Goal: Task Accomplishment & Management: Complete application form

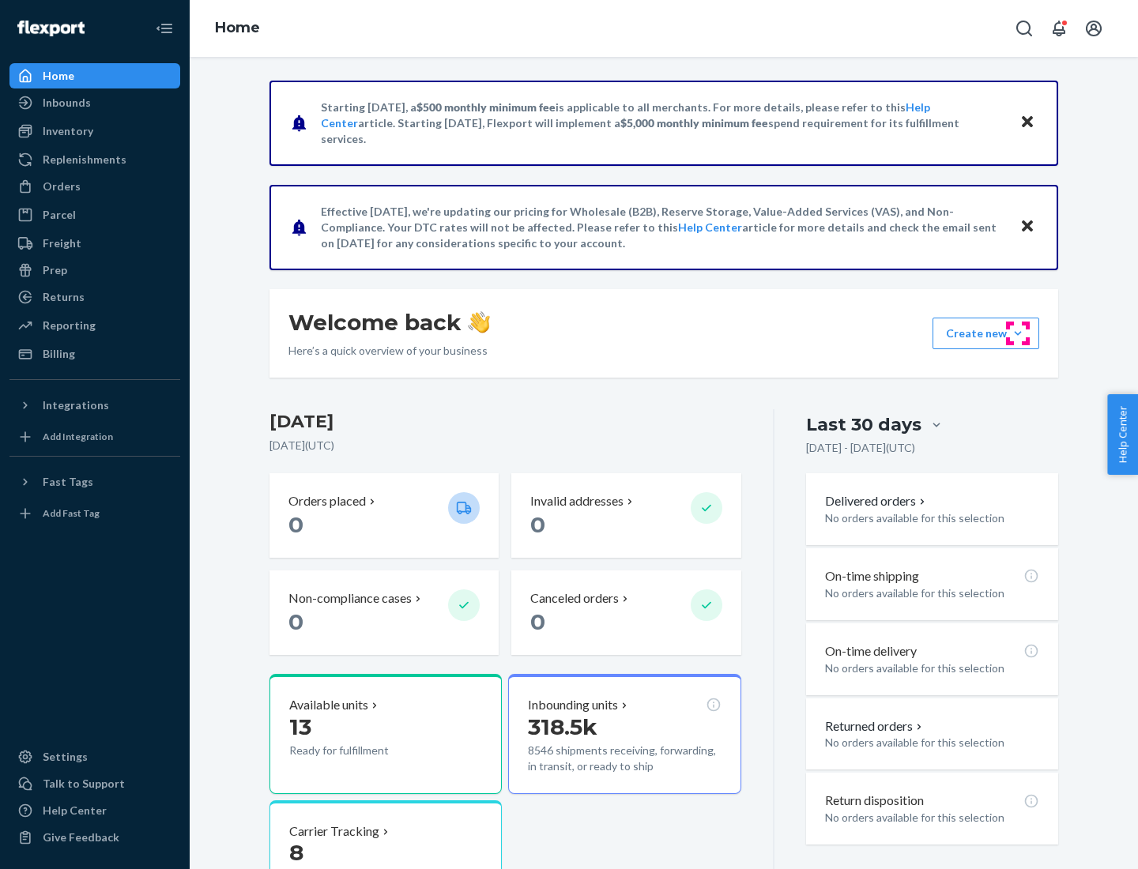
click at [1018, 334] on button "Create new Create new inbound Create new order Create new product" at bounding box center [986, 334] width 107 height 32
click at [95, 103] on div "Inbounds" at bounding box center [95, 103] width 168 height 22
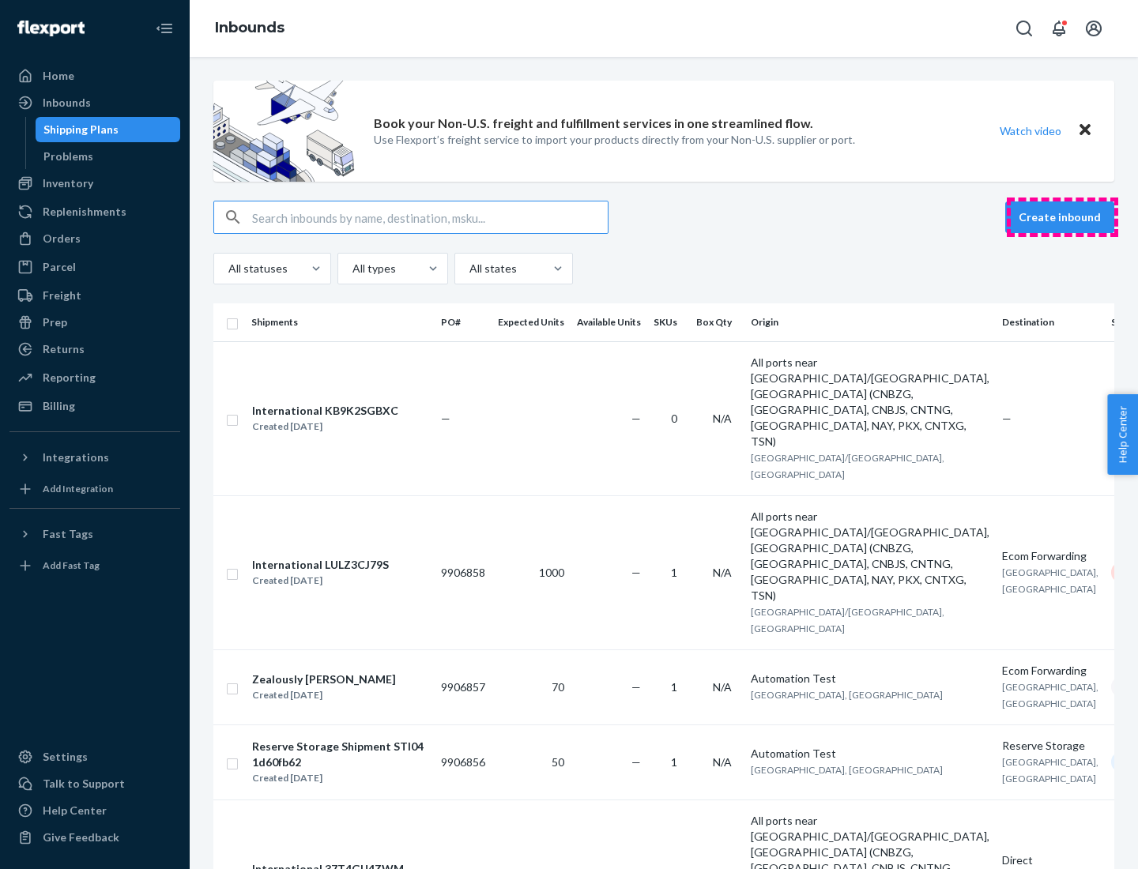
click at [1062, 217] on button "Create inbound" at bounding box center [1059, 218] width 109 height 32
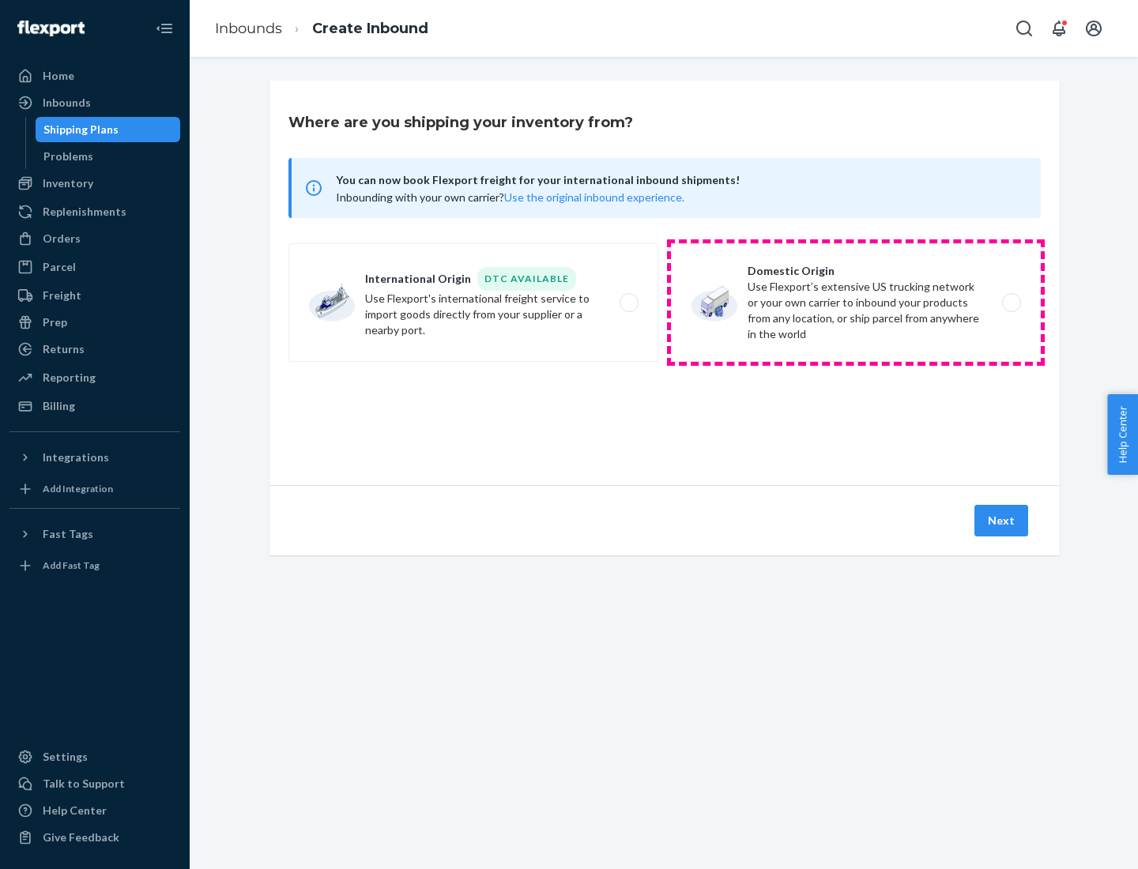
click at [856, 303] on label "Domestic Origin Use Flexport’s extensive US trucking network or your own carrie…" at bounding box center [856, 302] width 370 height 119
click at [1011, 303] on input "Domestic Origin Use Flexport’s extensive US trucking network or your own carrie…" at bounding box center [1016, 303] width 10 height 10
radio input "true"
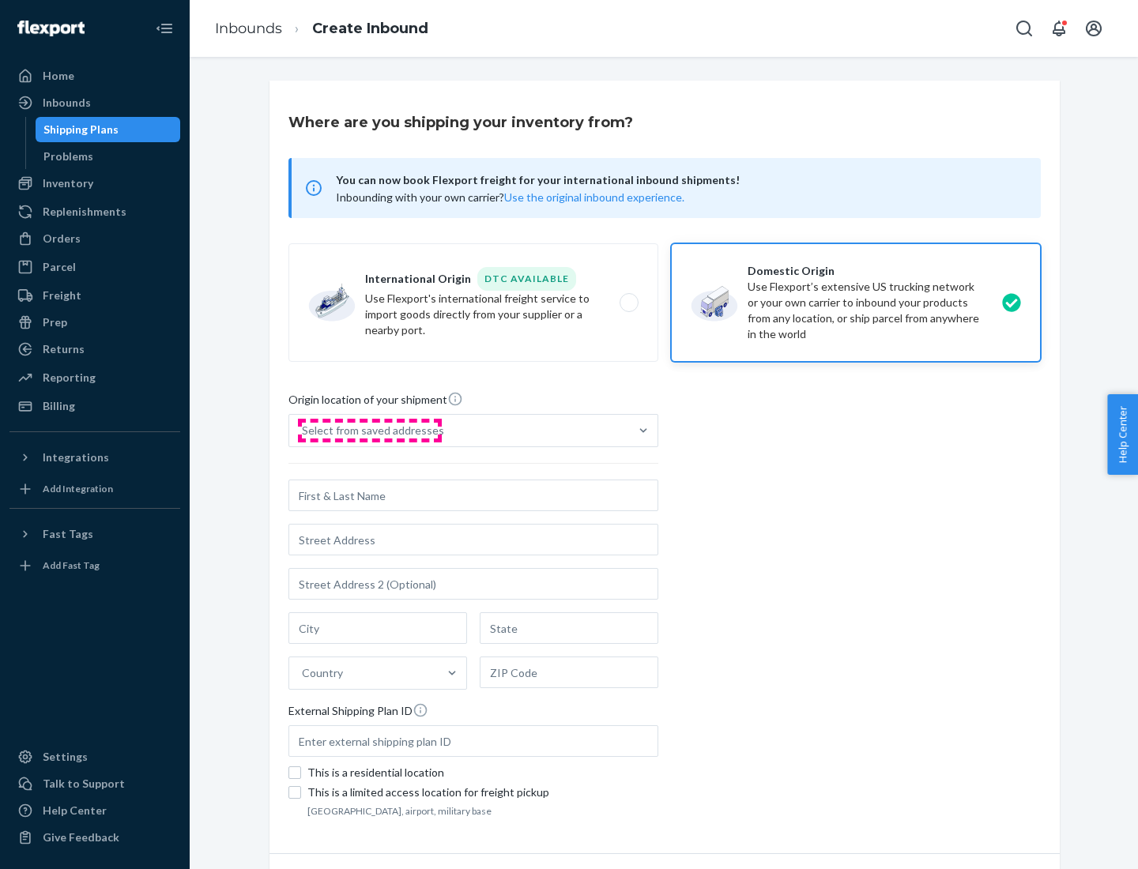
click at [369, 431] on div "Select from saved addresses" at bounding box center [373, 431] width 142 height 16
click at [303, 431] on input "Select from saved addresses" at bounding box center [303, 431] width 2 height 16
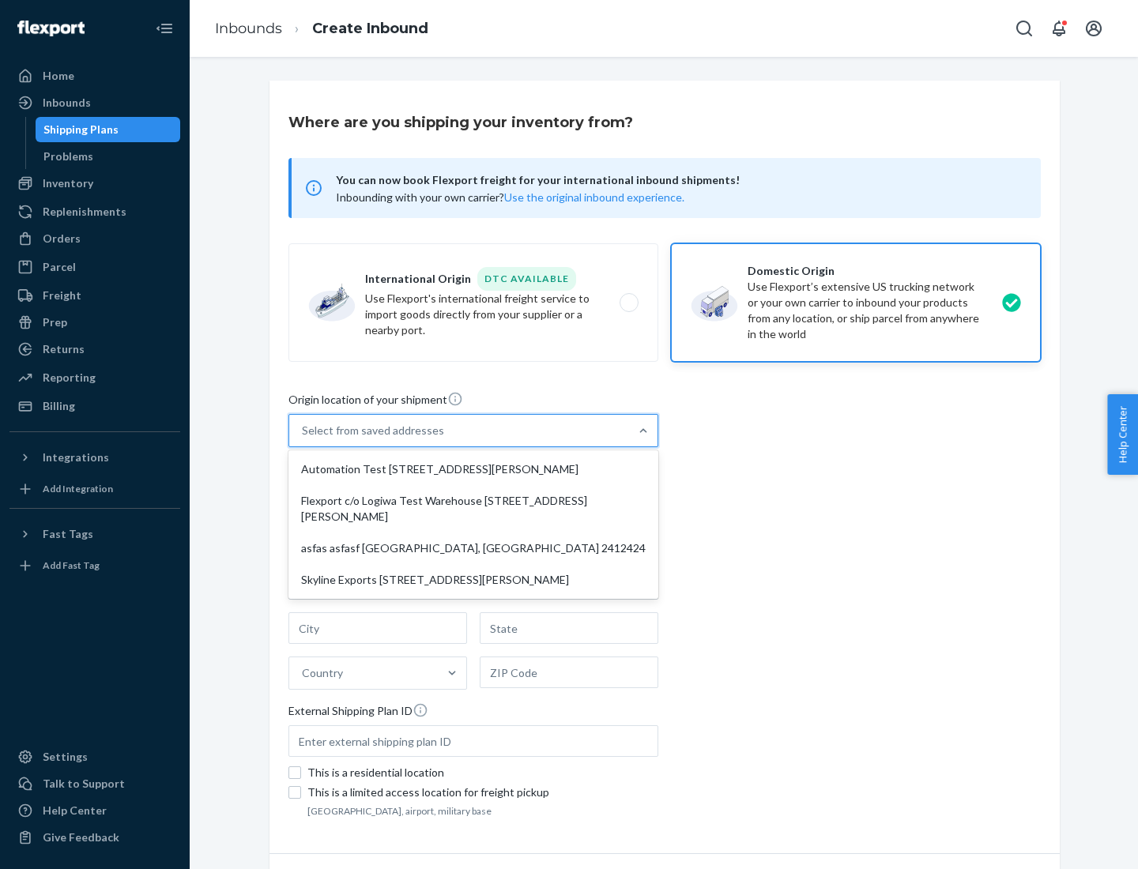
scroll to position [6, 0]
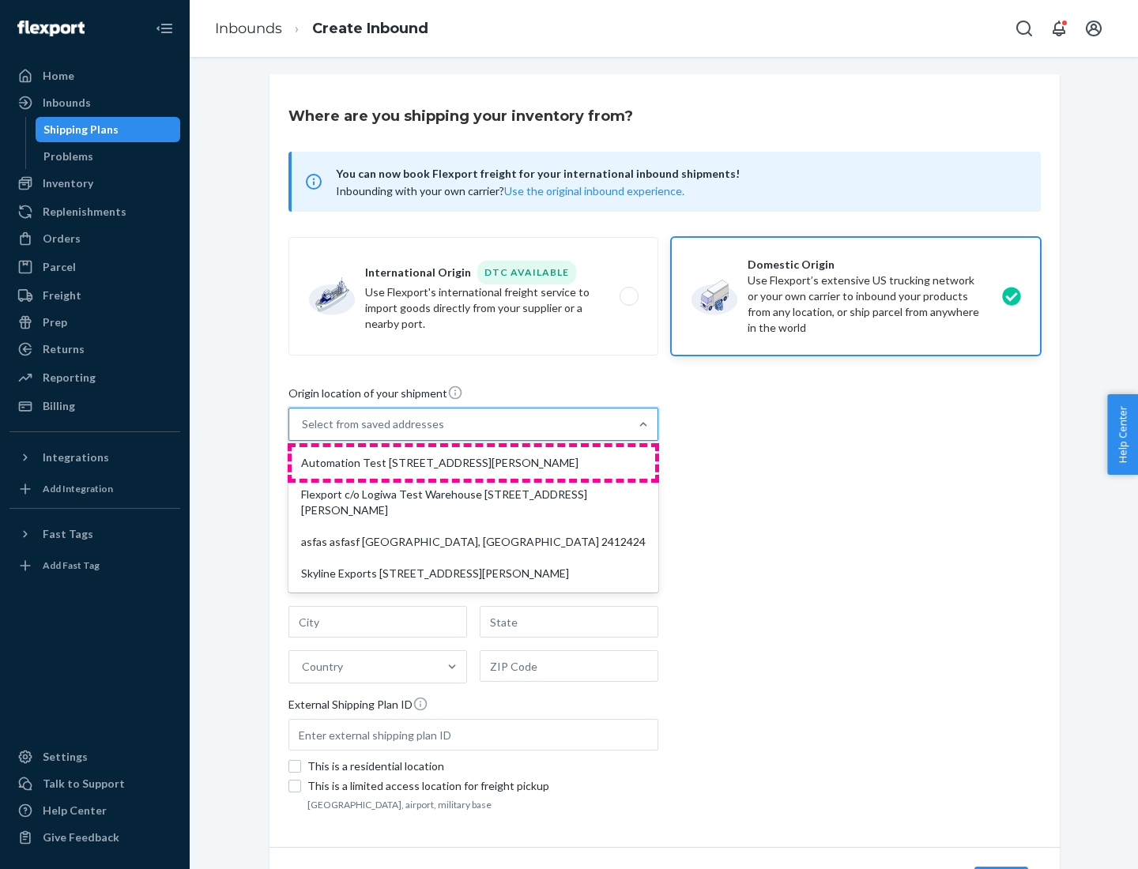
click at [473, 463] on div "Automation Test [STREET_ADDRESS][PERSON_NAME]" at bounding box center [474, 463] width 364 height 32
click at [303, 432] on input "option Automation Test [STREET_ADDRESS][PERSON_NAME] focused, 1 of 4. 4 results…" at bounding box center [303, 425] width 2 height 16
type input "Automation Test"
type input "9th Floor"
type input "[GEOGRAPHIC_DATA]"
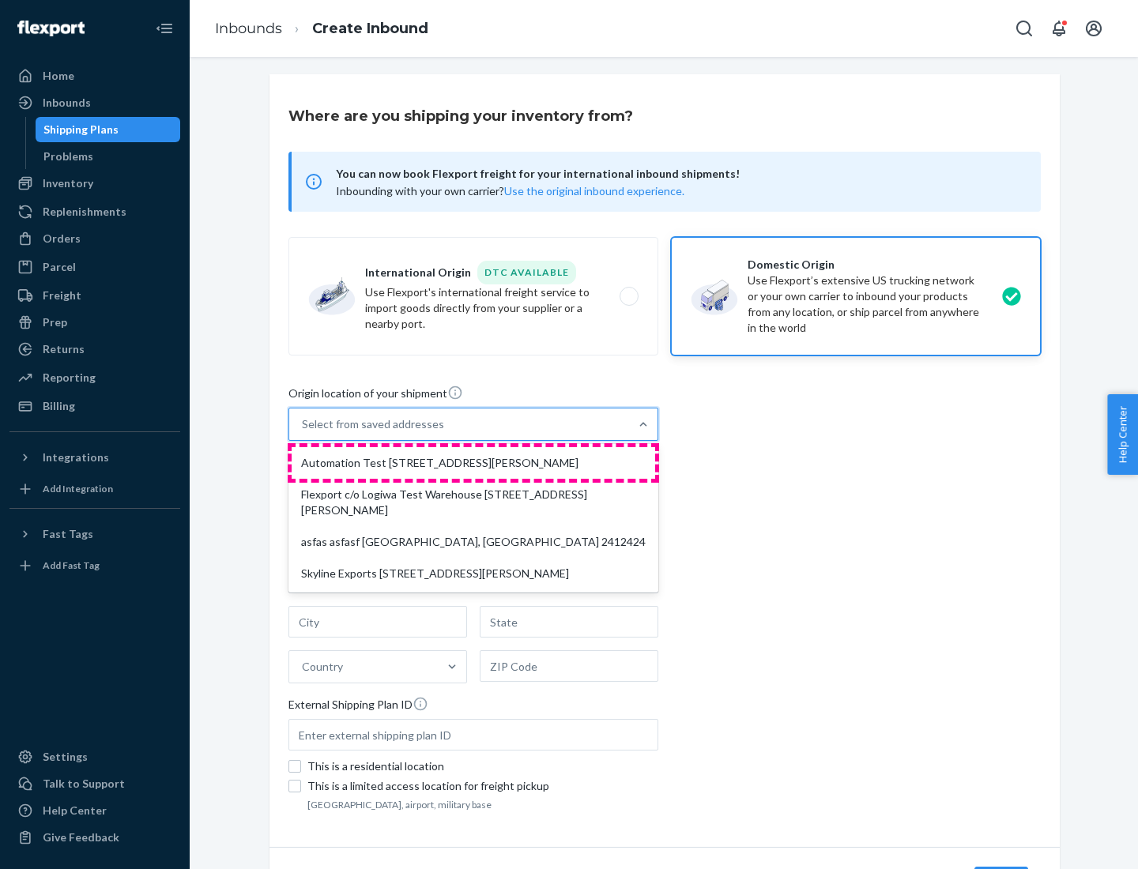
type input "CA"
type input "94104"
type input "[STREET_ADDRESS][PERSON_NAME]"
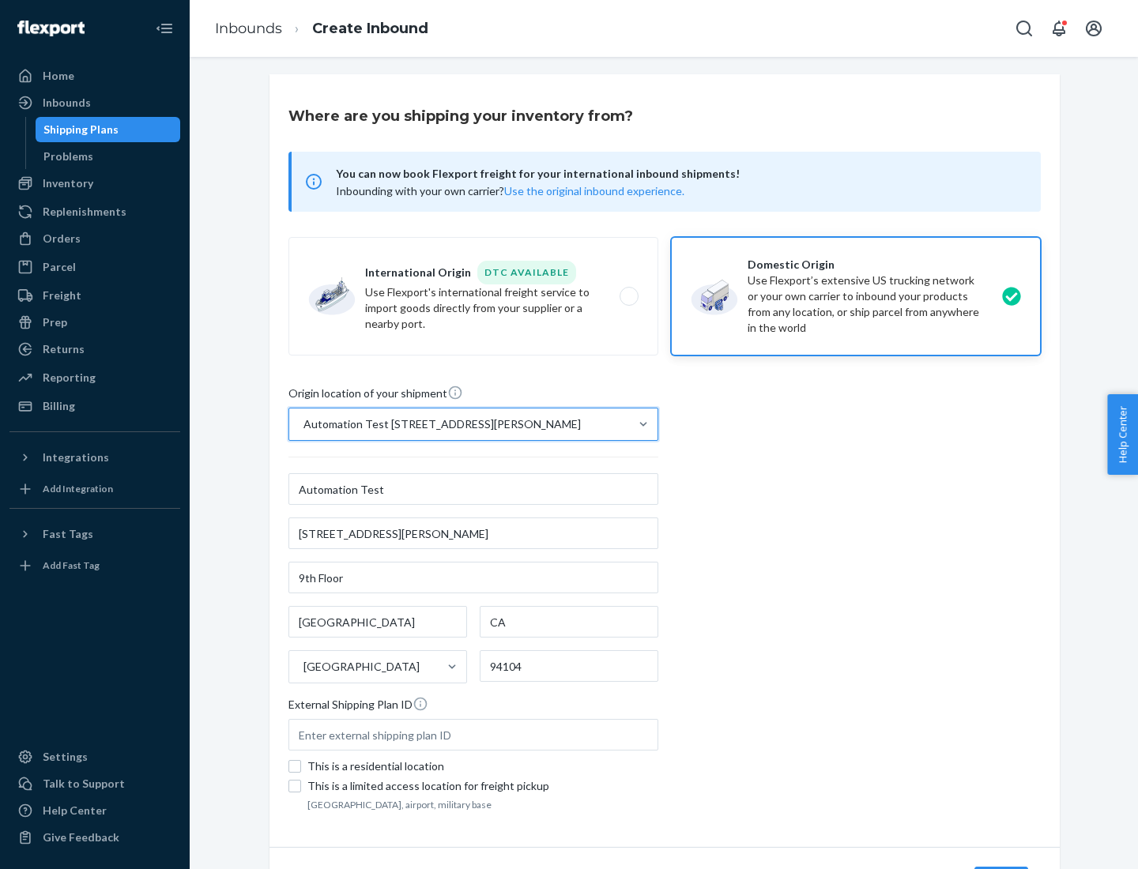
scroll to position [92, 0]
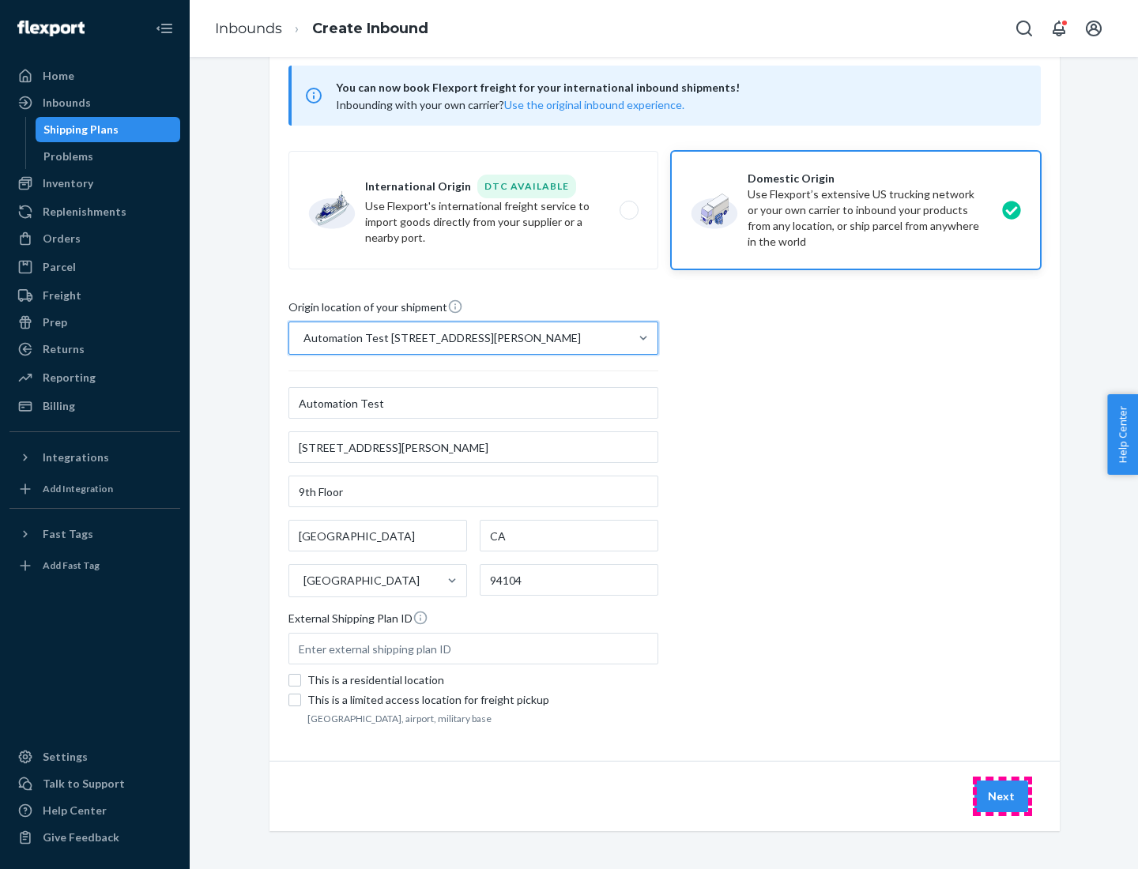
click at [1002, 797] on button "Next" at bounding box center [1002, 797] width 54 height 32
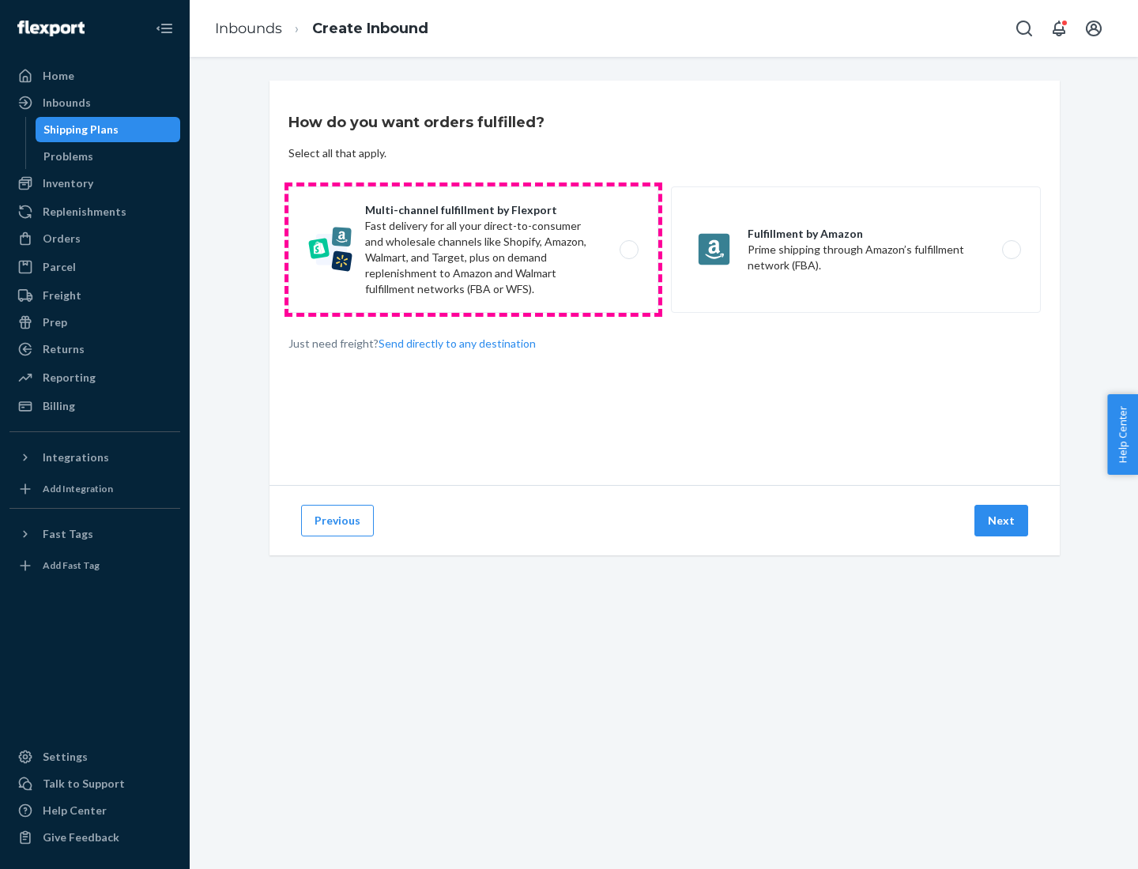
click at [473, 250] on label "Multi-channel fulfillment by Flexport Fast delivery for all your direct-to-cons…" at bounding box center [473, 250] width 370 height 126
click at [628, 250] on input "Multi-channel fulfillment by Flexport Fast delivery for all your direct-to-cons…" at bounding box center [633, 250] width 10 height 10
radio input "true"
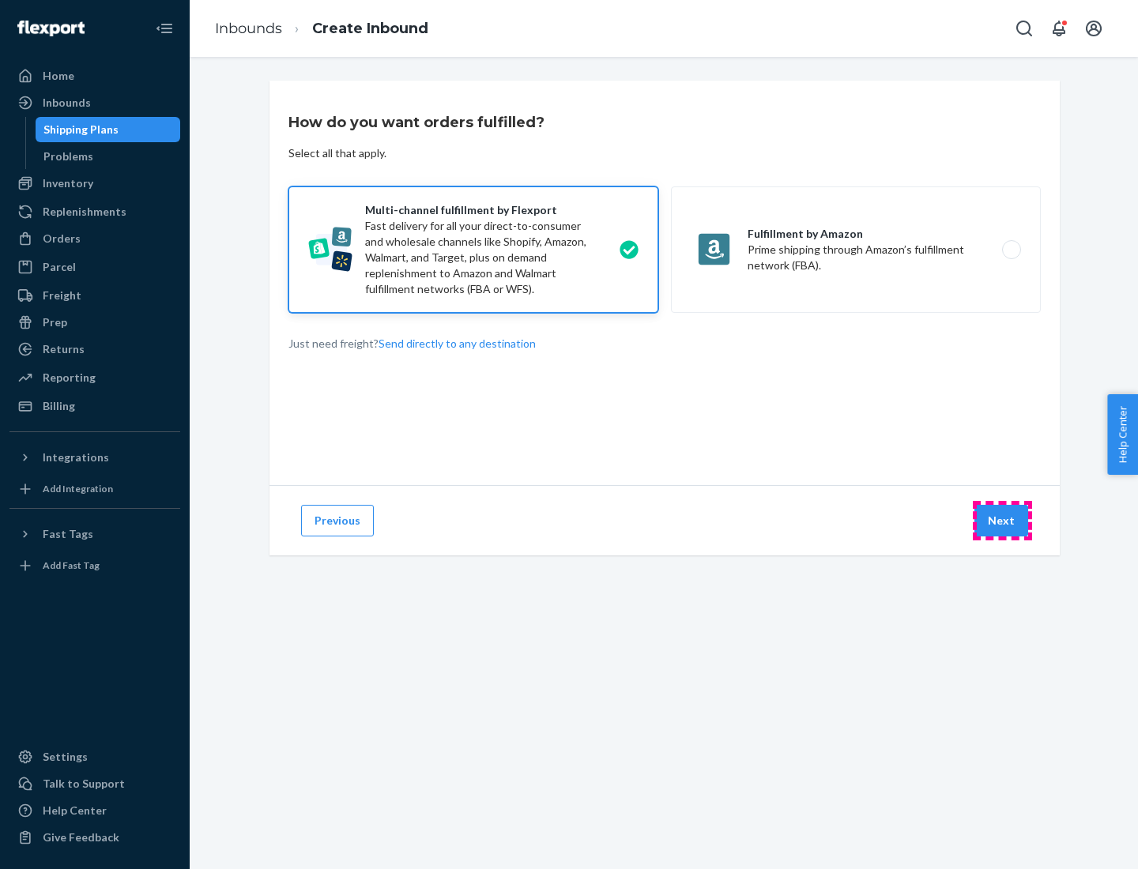
click at [1002, 521] on button "Next" at bounding box center [1002, 521] width 54 height 32
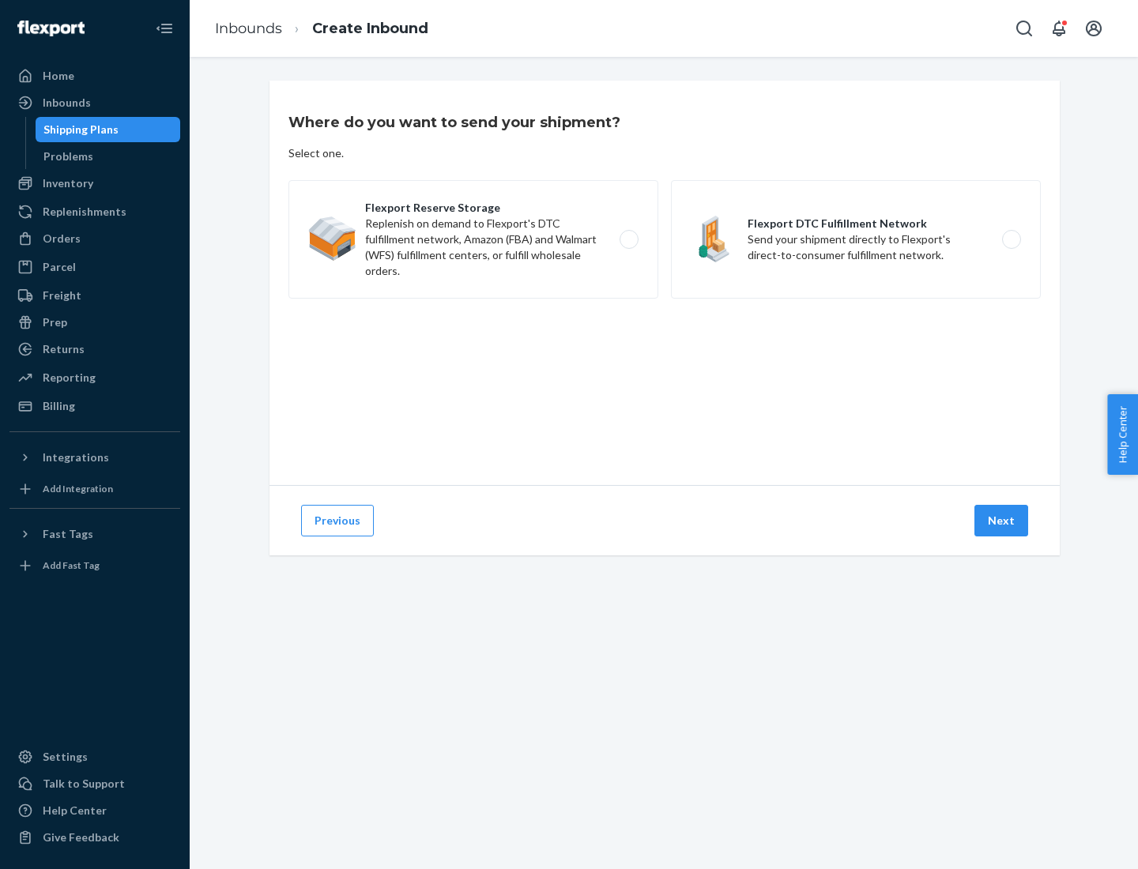
click at [856, 239] on label "Flexport DTC Fulfillment Network Send your shipment directly to Flexport's dire…" at bounding box center [856, 239] width 370 height 119
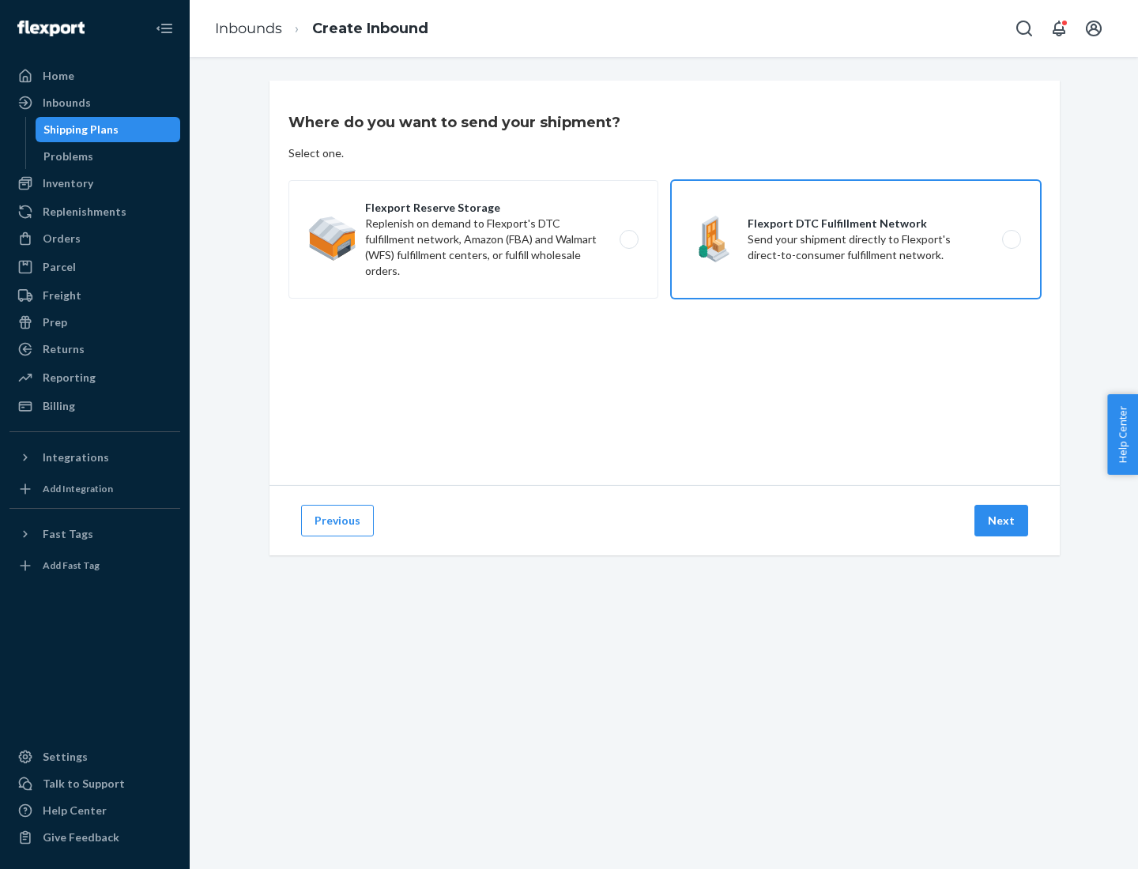
click at [1011, 239] on input "Flexport DTC Fulfillment Network Send your shipment directly to Flexport's dire…" at bounding box center [1016, 240] width 10 height 10
radio input "true"
click at [1002, 521] on button "Next" at bounding box center [1002, 521] width 54 height 32
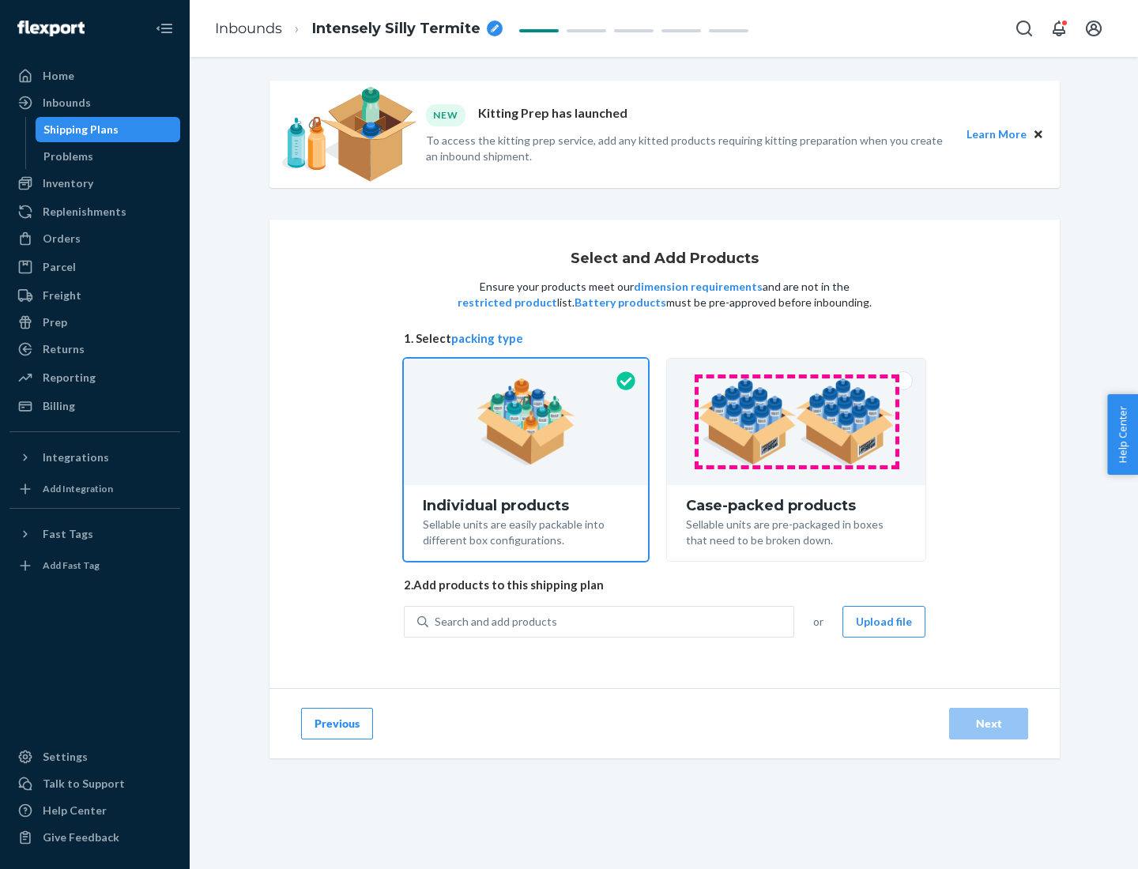
click at [797, 422] on img at bounding box center [796, 422] width 197 height 87
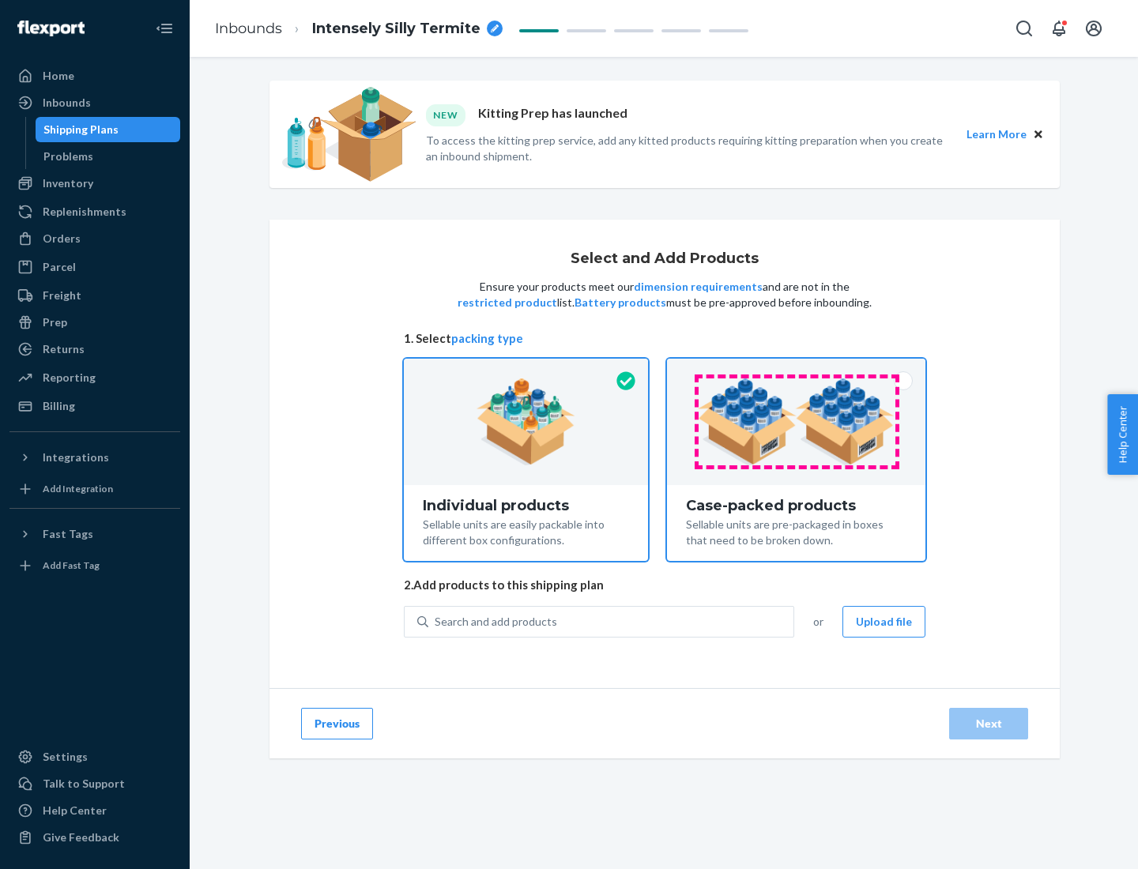
click at [797, 369] on input "Case-packed products Sellable units are pre-packaged in boxes that need to be b…" at bounding box center [796, 364] width 10 height 10
radio input "true"
radio input "false"
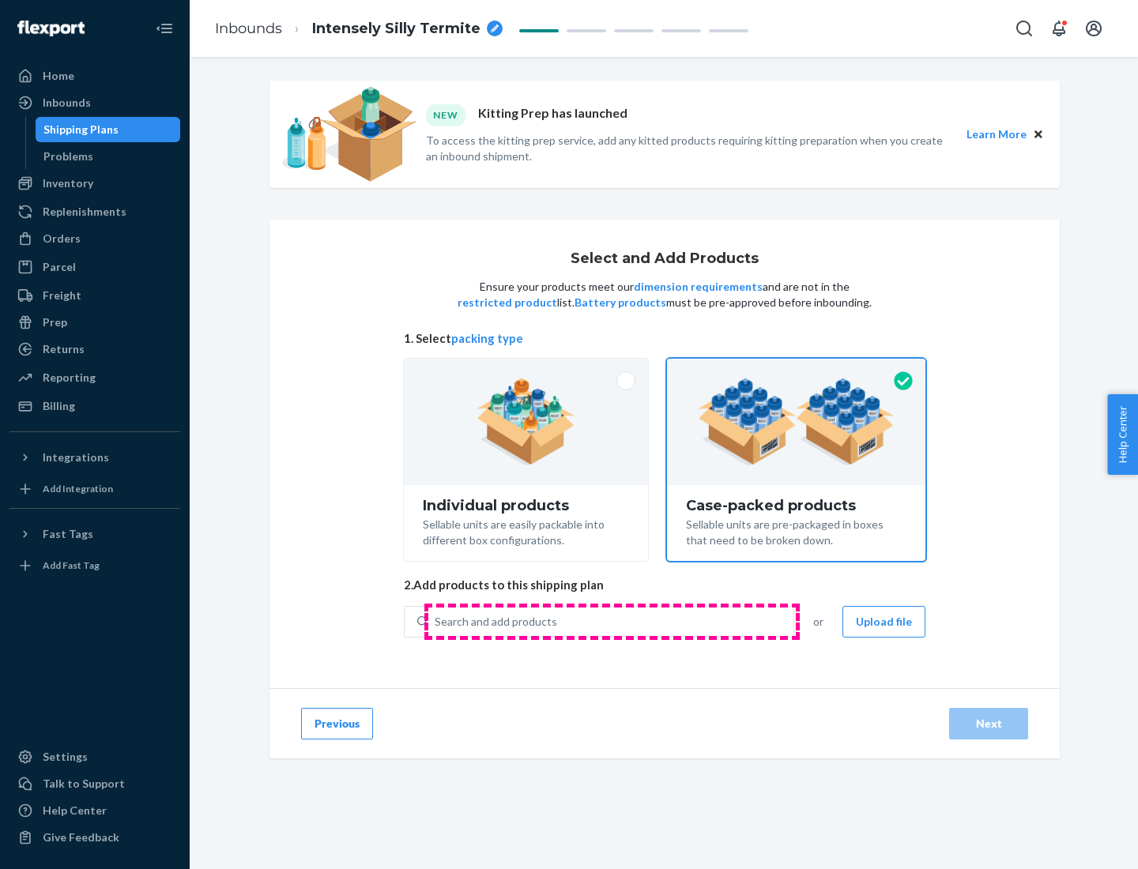
click at [612, 621] on div "Search and add products" at bounding box center [610, 622] width 365 height 28
click at [436, 621] on input "Search and add products" at bounding box center [436, 622] width 2 height 16
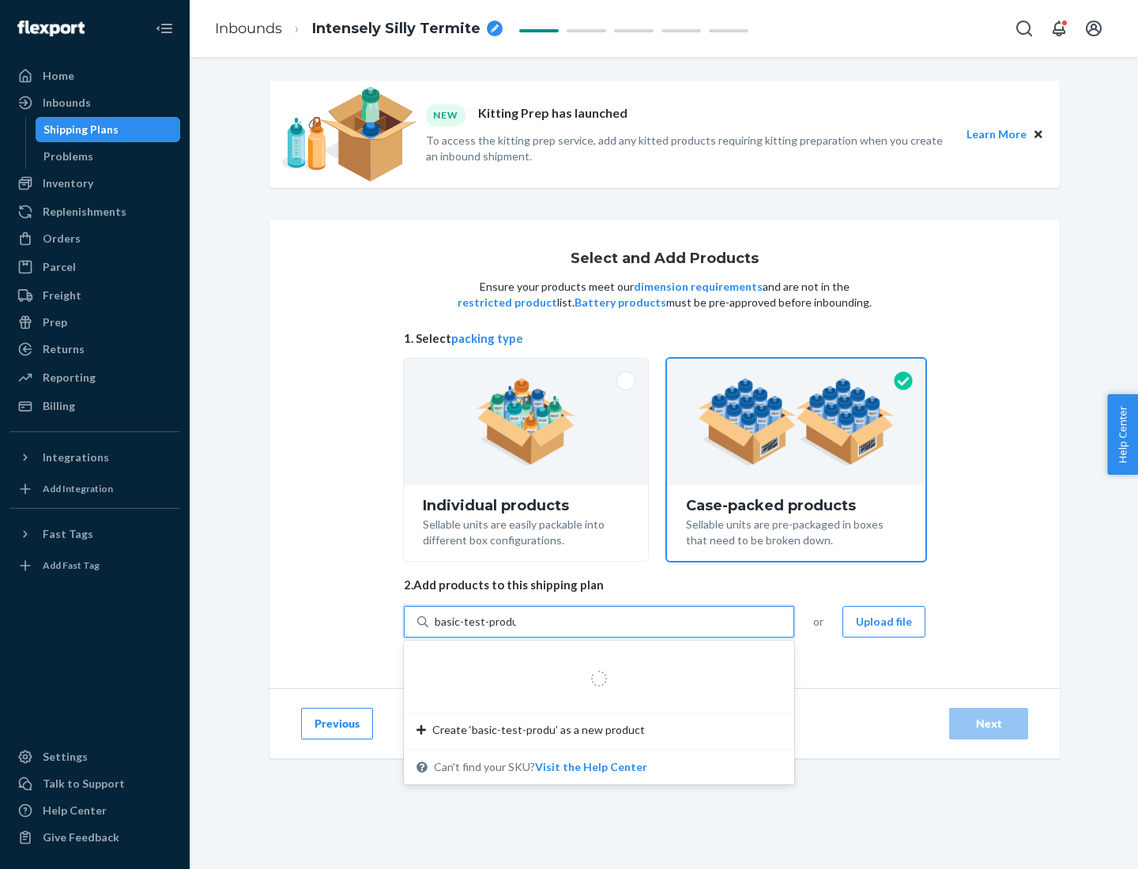
type input "basic-test-product-1"
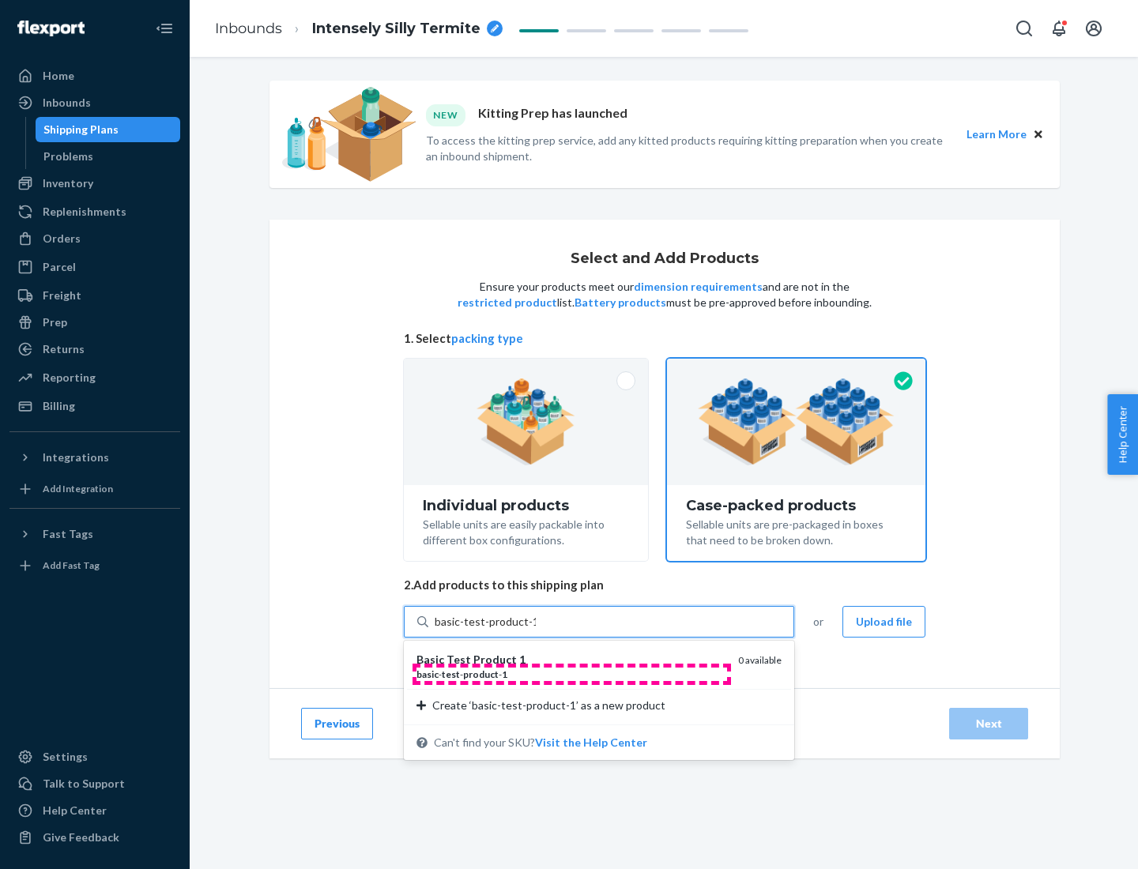
click at [571, 674] on div "basic - test - product - 1" at bounding box center [571, 674] width 309 height 13
click at [536, 630] on input "basic-test-product-1" at bounding box center [485, 622] width 101 height 16
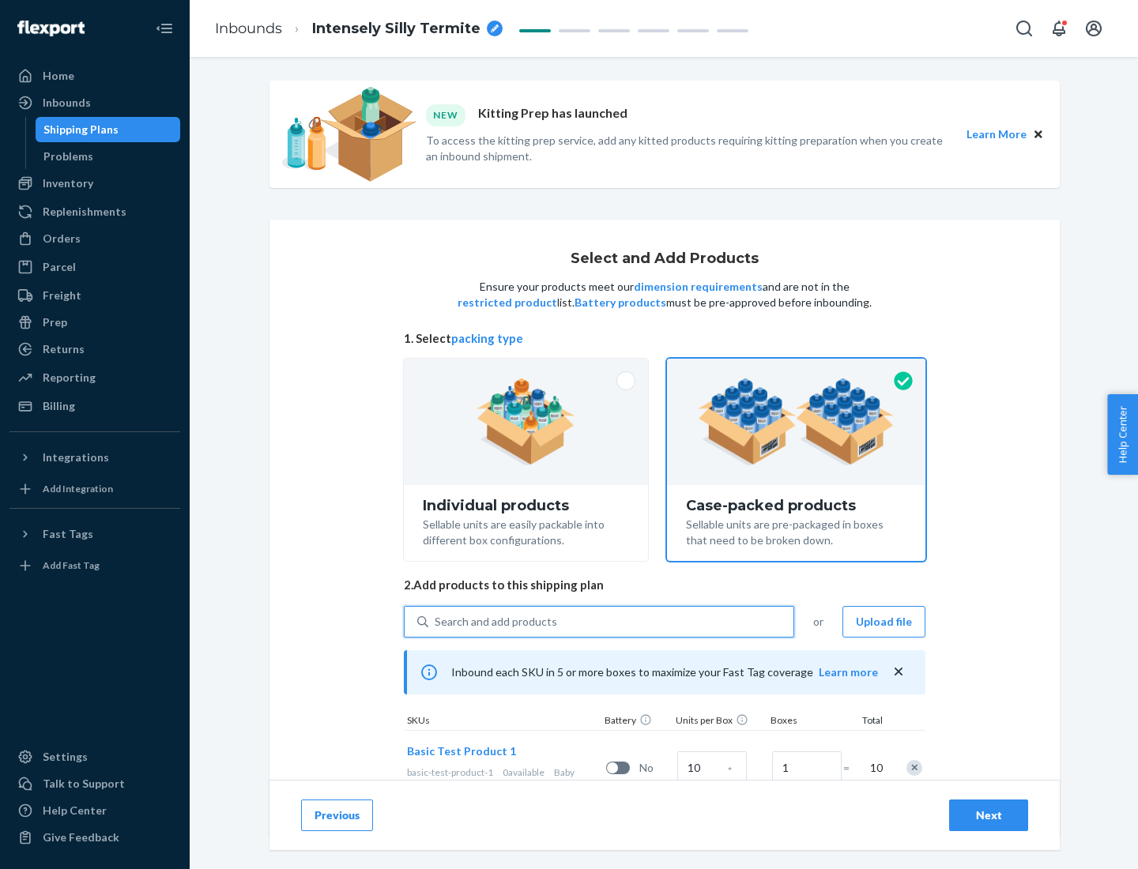
scroll to position [57, 0]
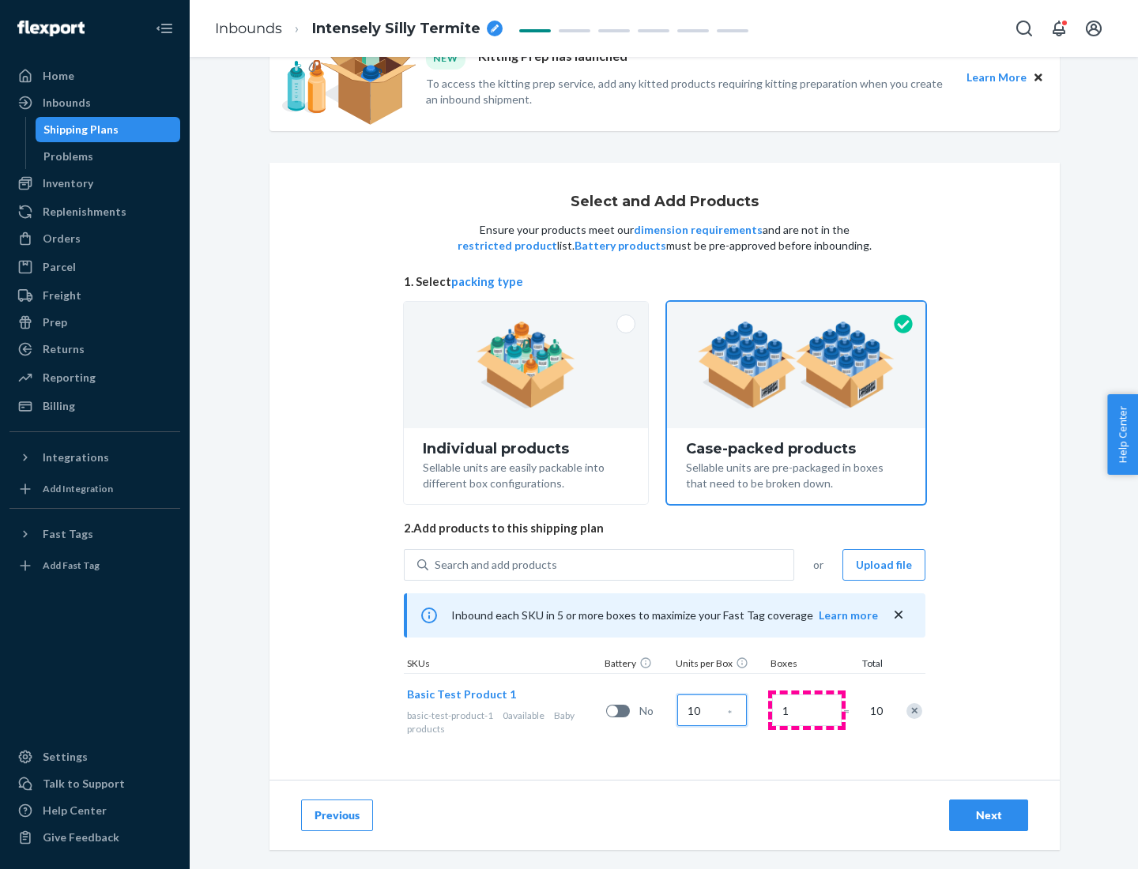
type input "10"
type input "7"
click at [989, 816] on div "Next" at bounding box center [989, 816] width 52 height 16
radio input "true"
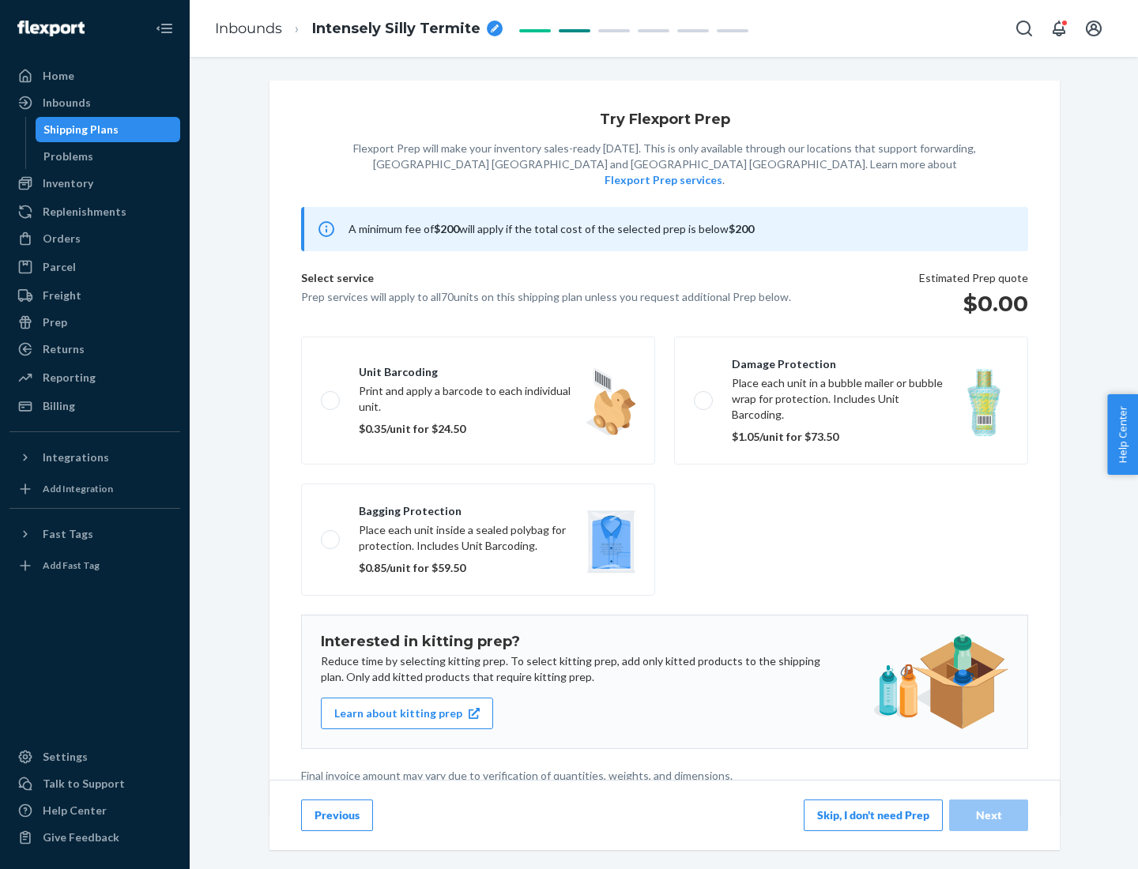
scroll to position [4, 0]
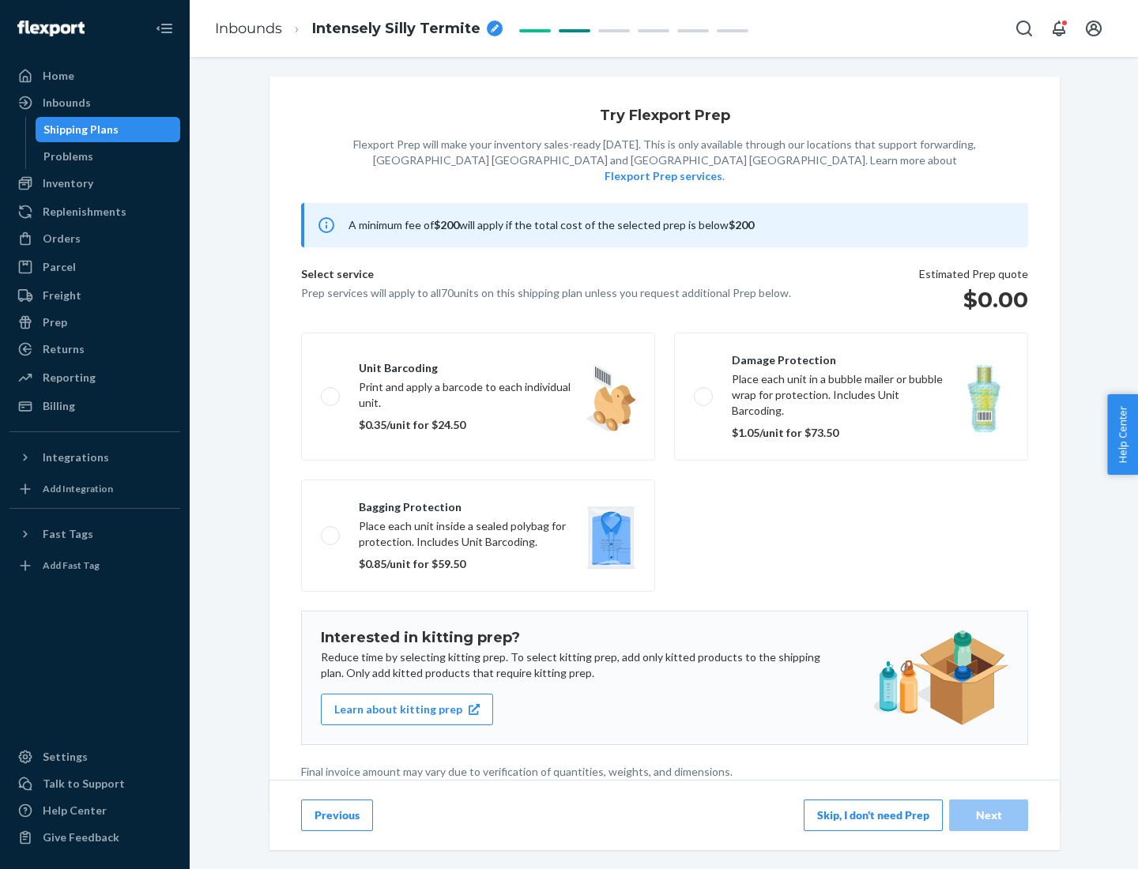
click at [478, 503] on label "Bagging protection Place each unit inside a sealed polybag for protection. Incl…" at bounding box center [478, 536] width 354 height 112
click at [331, 530] on input "Bagging protection Place each unit inside a sealed polybag for protection. Incl…" at bounding box center [326, 535] width 10 height 10
checkbox input "true"
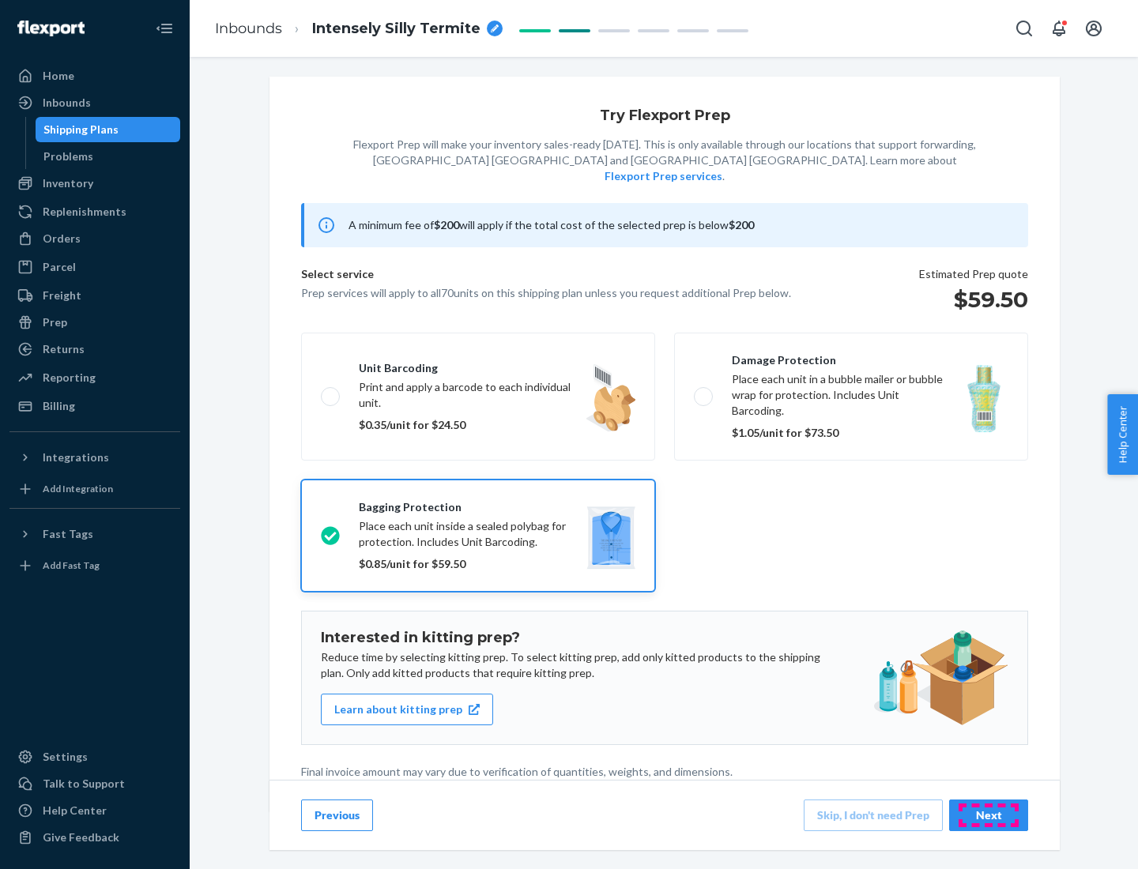
click at [989, 815] on div "Next" at bounding box center [989, 816] width 52 height 16
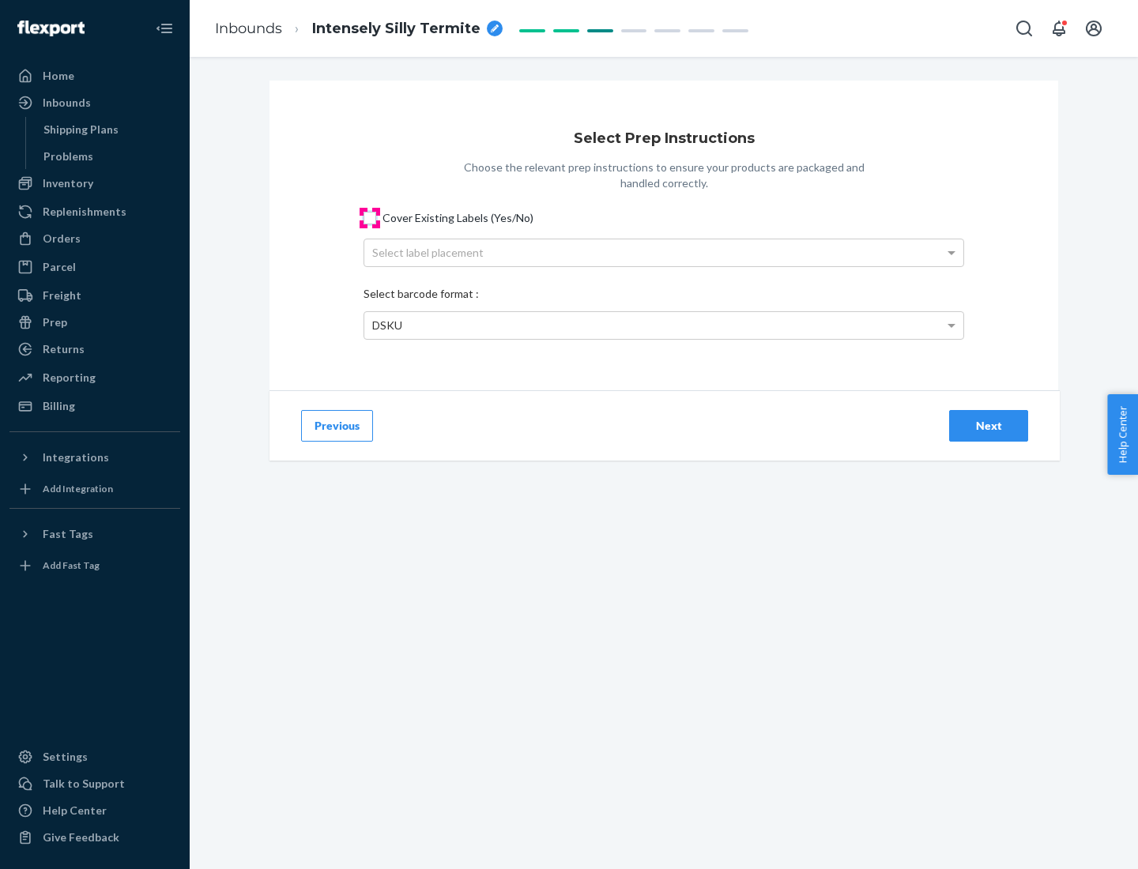
click at [370, 217] on input "Cover Existing Labels (Yes/No)" at bounding box center [370, 218] width 13 height 13
checkbox input "true"
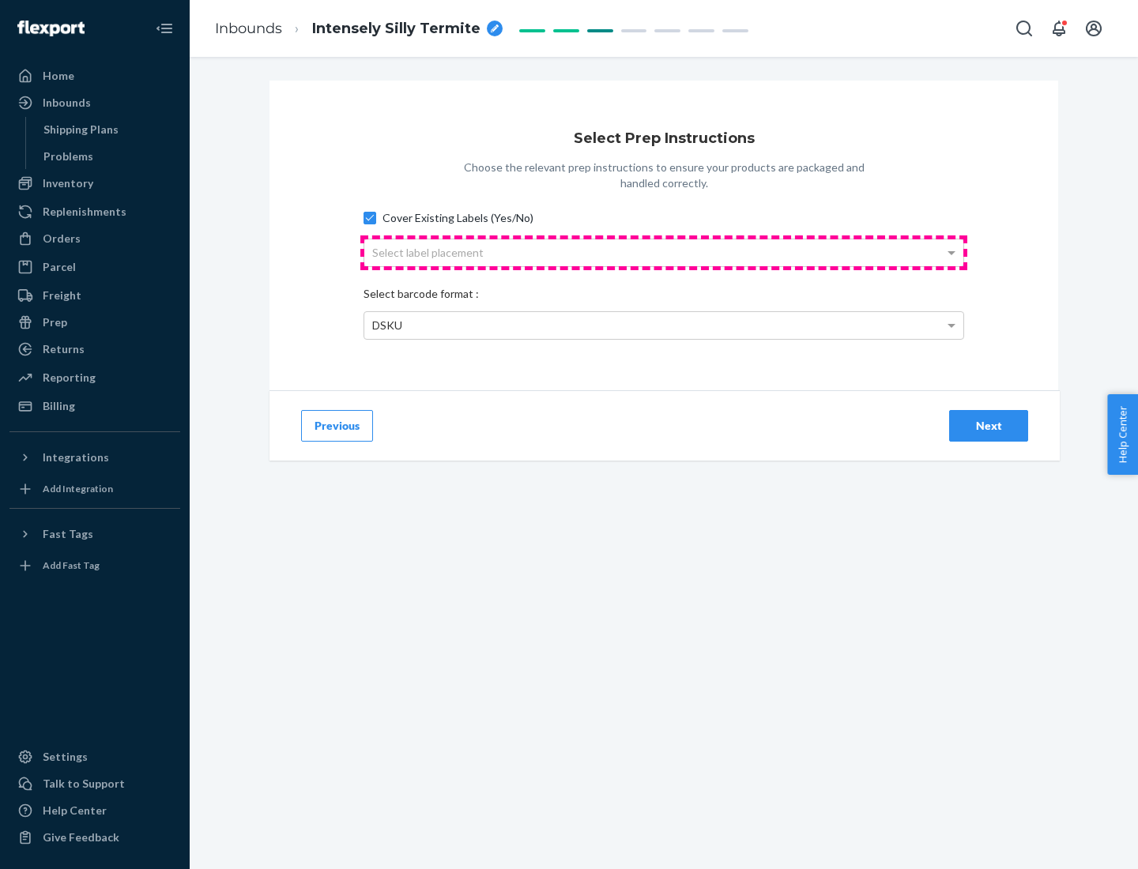
click at [664, 252] on div "Select label placement" at bounding box center [663, 252] width 599 height 27
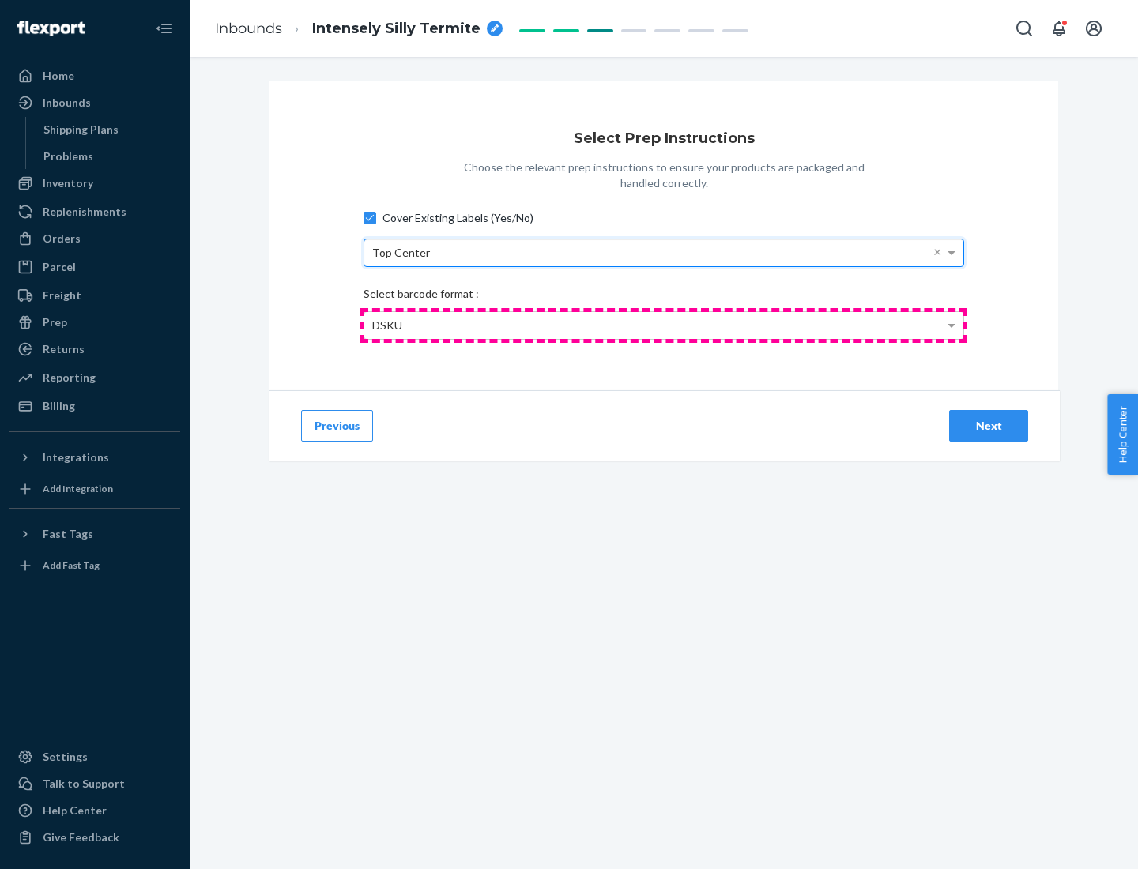
click at [664, 325] on div "DSKU" at bounding box center [663, 325] width 599 height 27
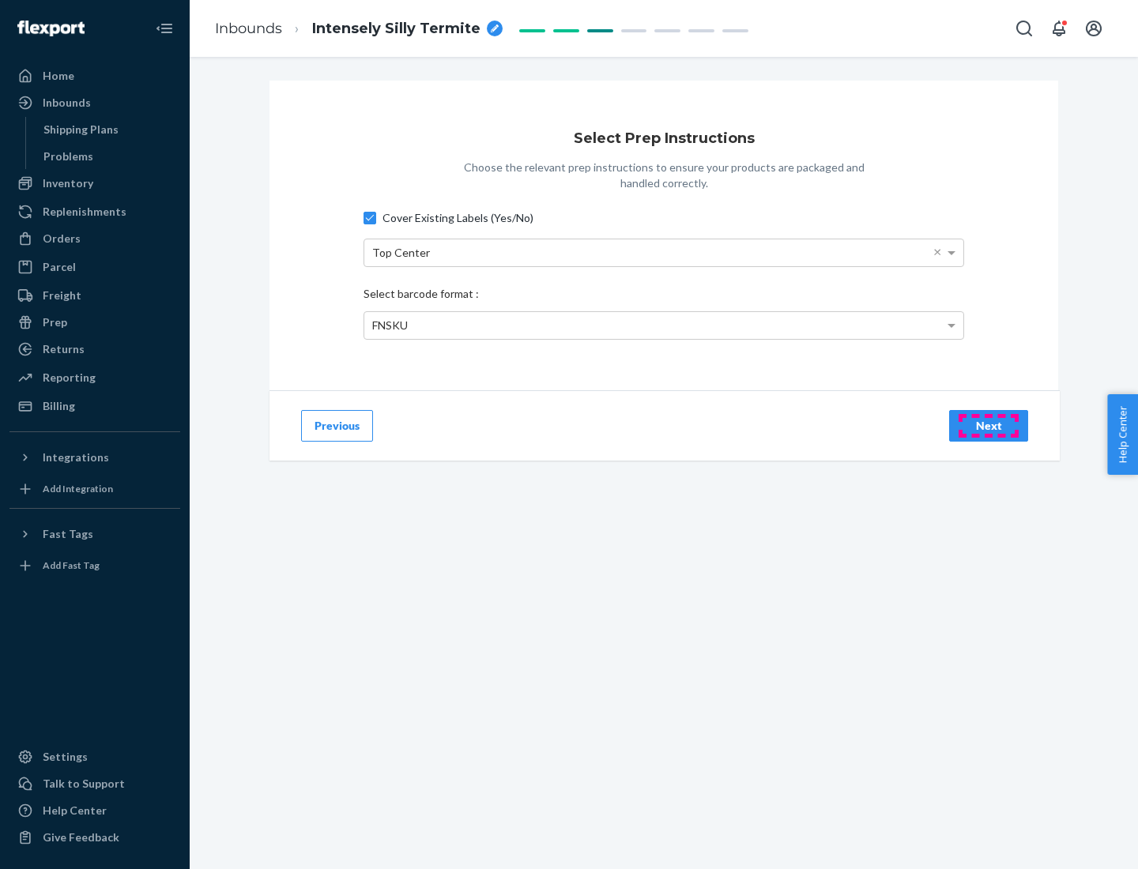
click at [989, 425] on div "Next" at bounding box center [989, 426] width 52 height 16
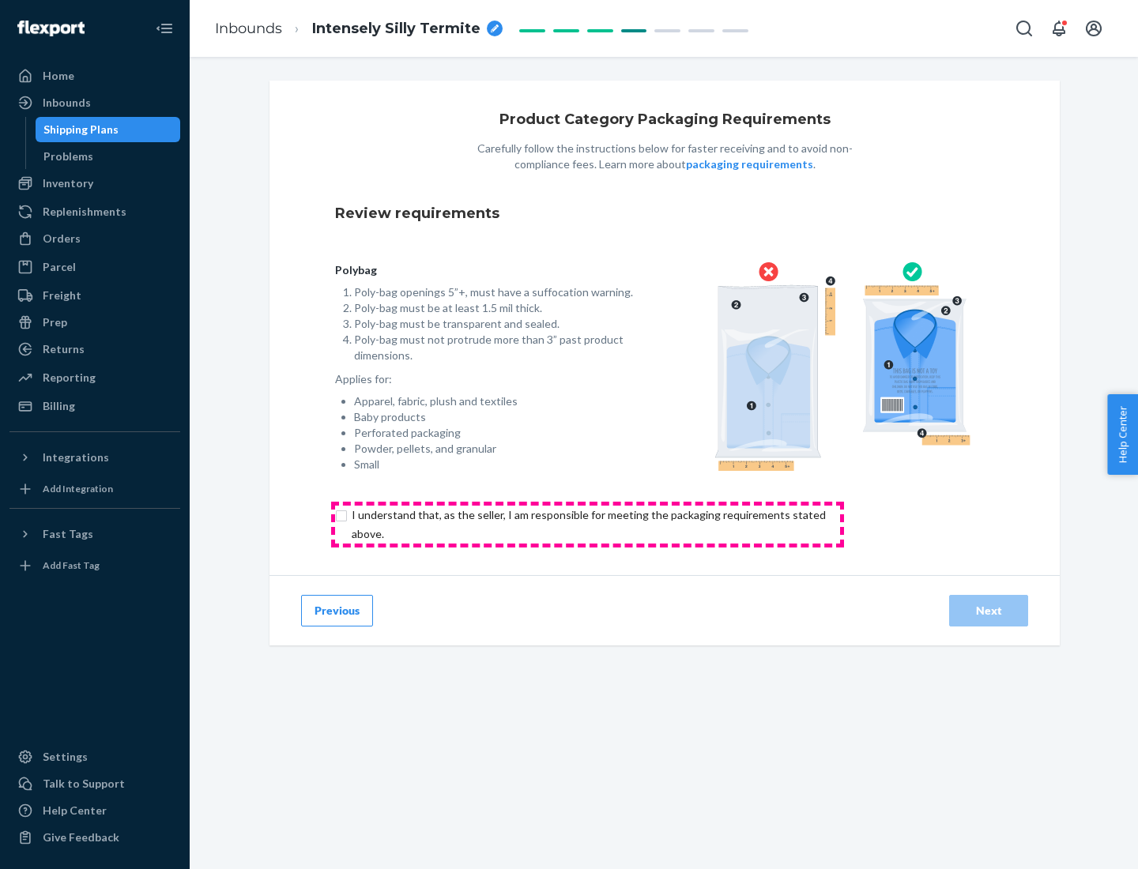
click at [587, 524] on input "checkbox" at bounding box center [598, 525] width 526 height 38
checkbox input "true"
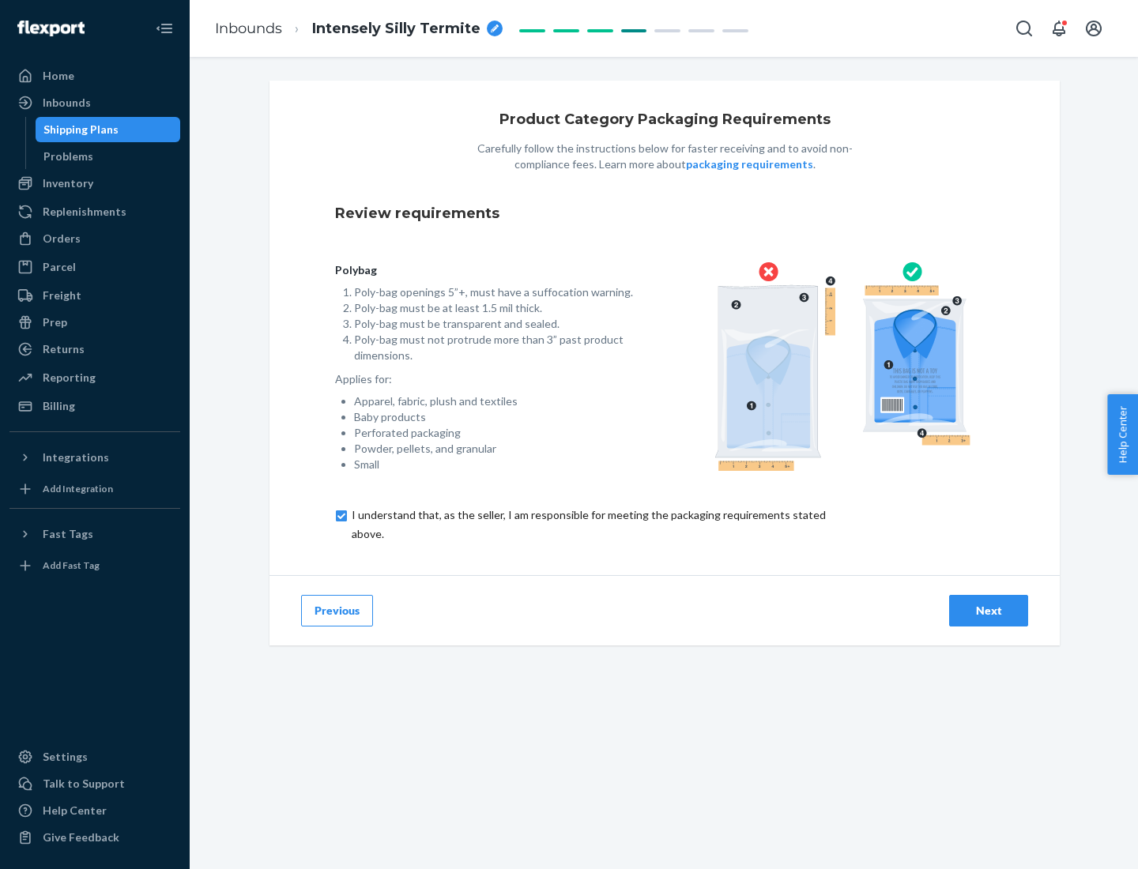
click at [989, 610] on div "Next" at bounding box center [989, 611] width 52 height 16
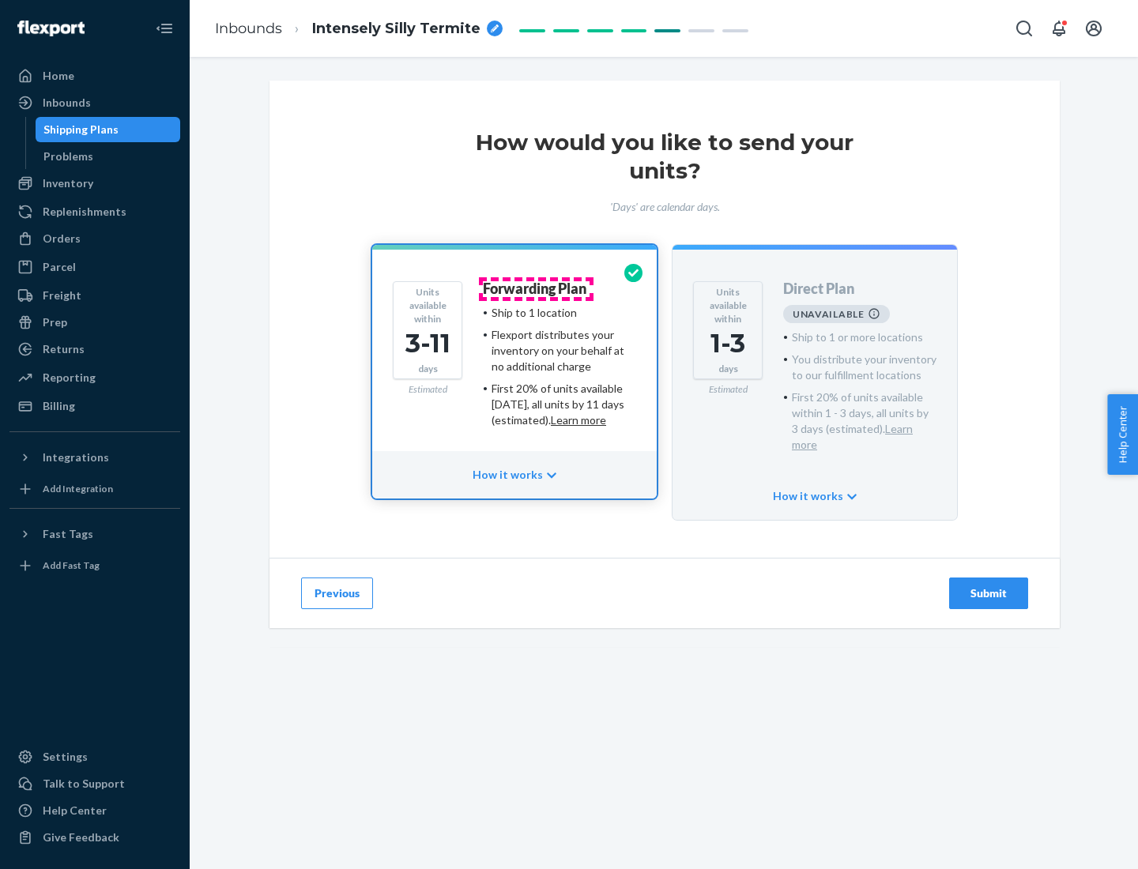
click at [536, 288] on h4 "Forwarding Plan" at bounding box center [535, 289] width 104 height 16
click at [989, 586] on div "Submit" at bounding box center [989, 594] width 52 height 16
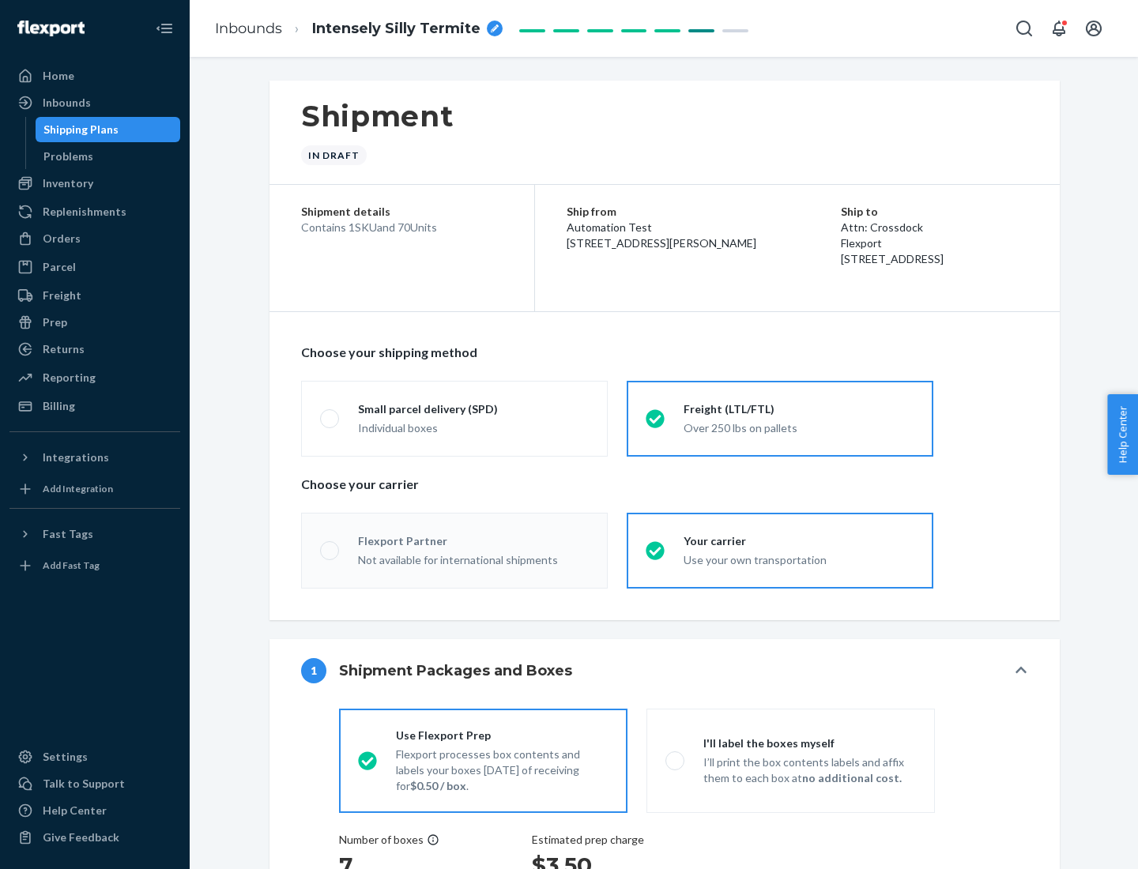
radio input "true"
radio input "false"
radio input "true"
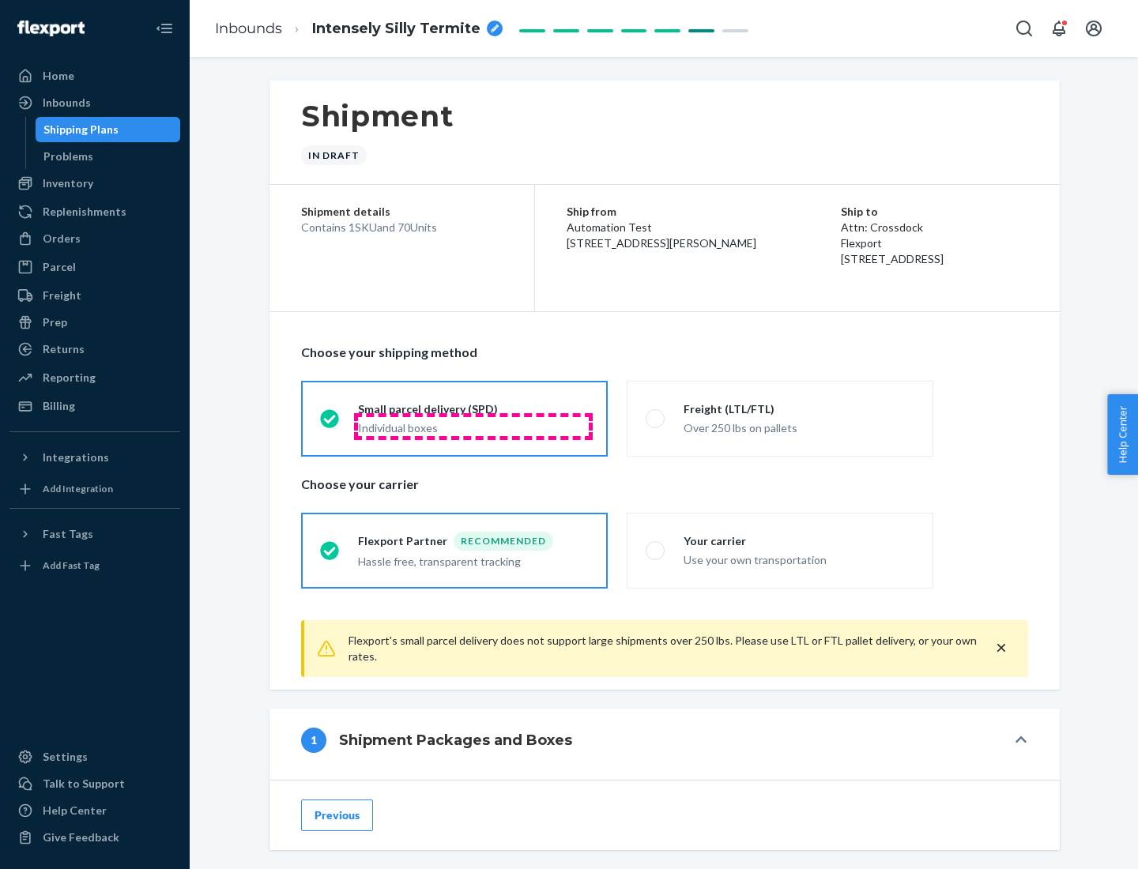
click at [473, 426] on div "Individual boxes" at bounding box center [473, 428] width 231 height 16
click at [330, 424] on input "Small parcel delivery (SPD) Individual boxes" at bounding box center [325, 418] width 10 height 10
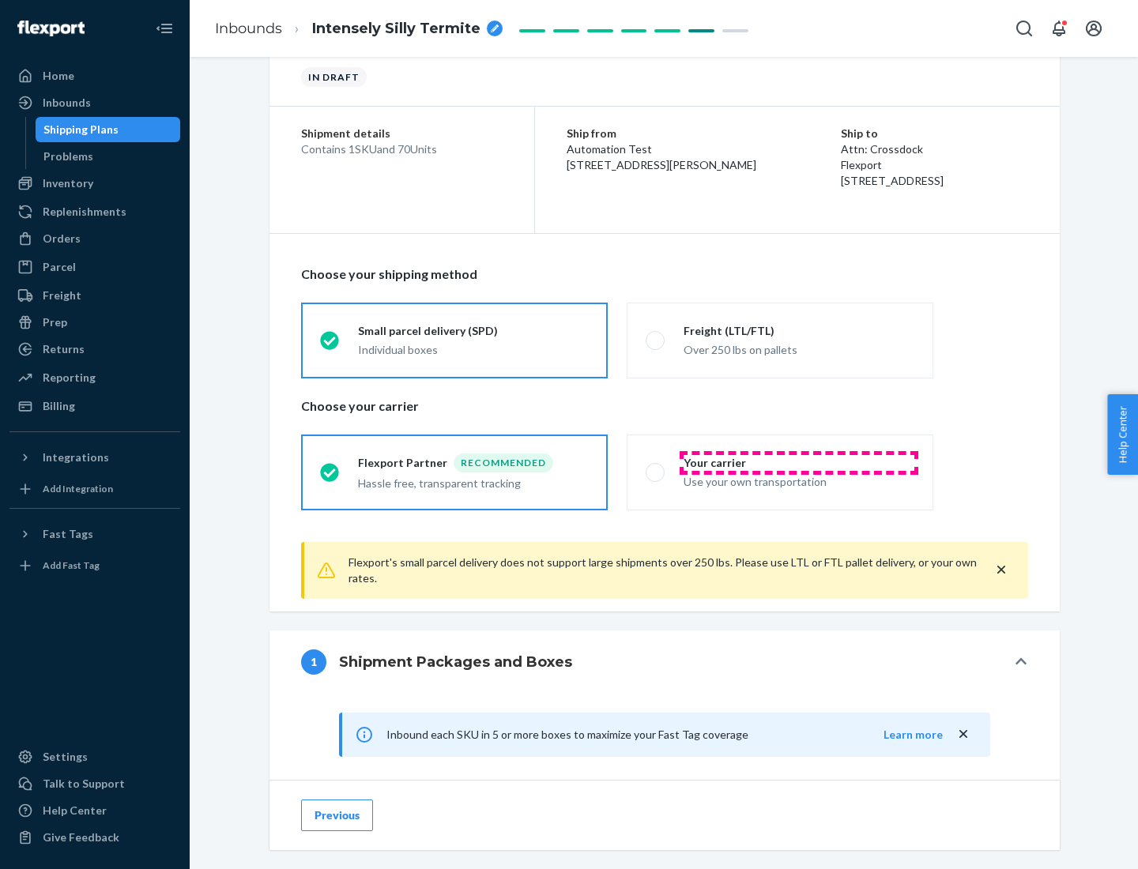
click at [799, 462] on div "Your carrier" at bounding box center [799, 463] width 231 height 16
click at [656, 467] on input "Your carrier Use your own transportation" at bounding box center [651, 472] width 10 height 10
radio input "true"
radio input "false"
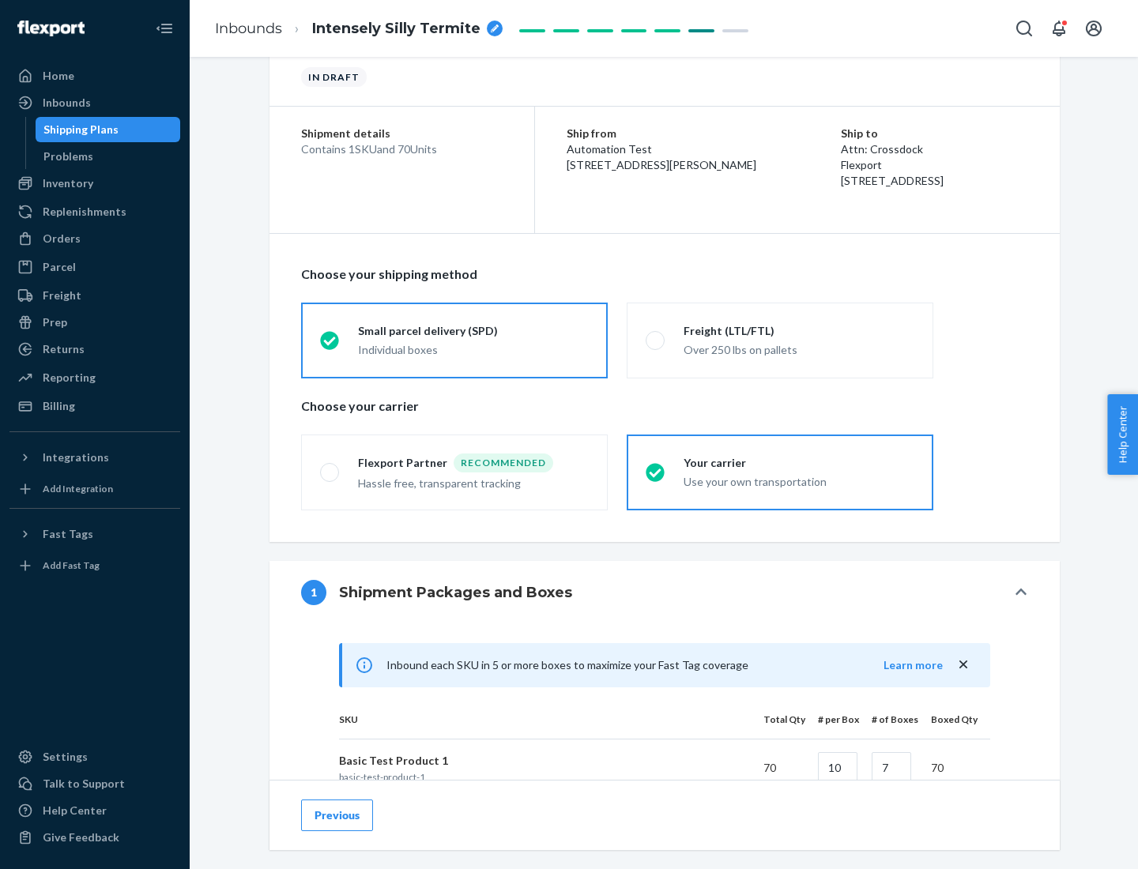
scroll to position [383, 0]
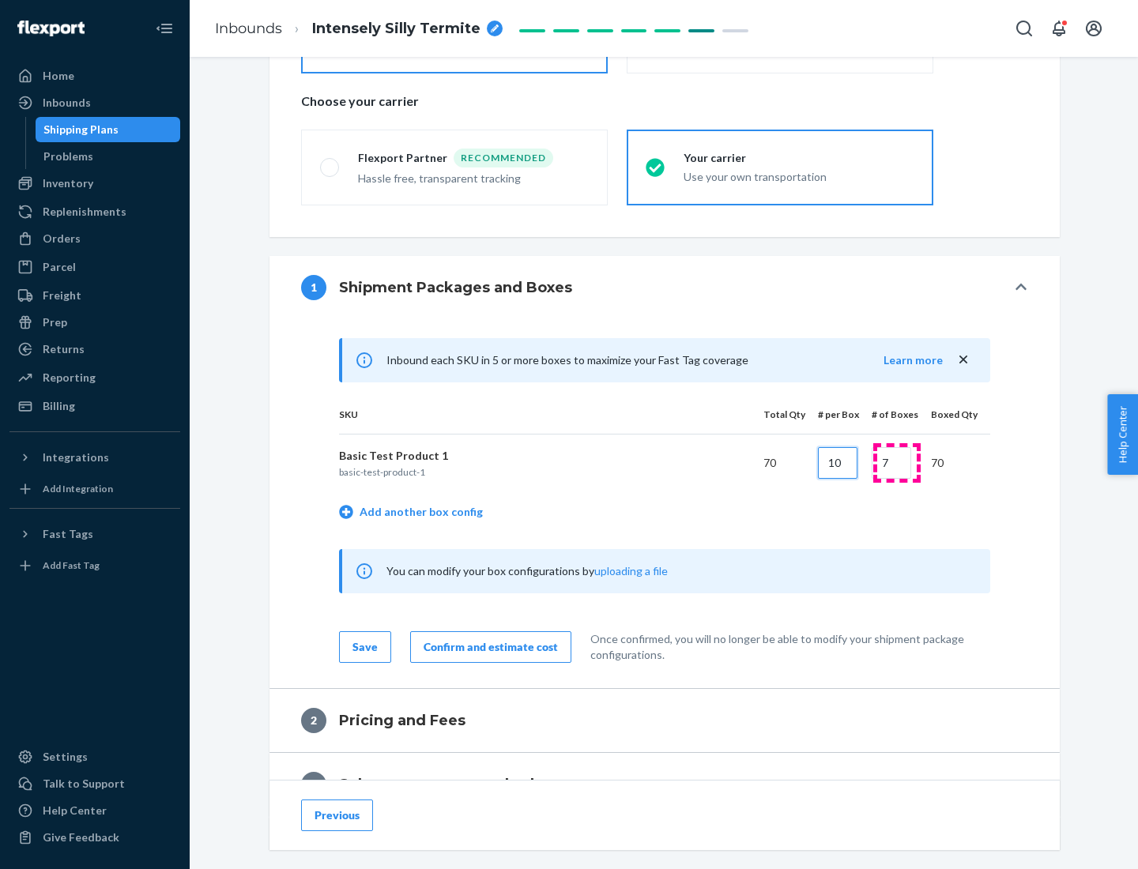
type input "10"
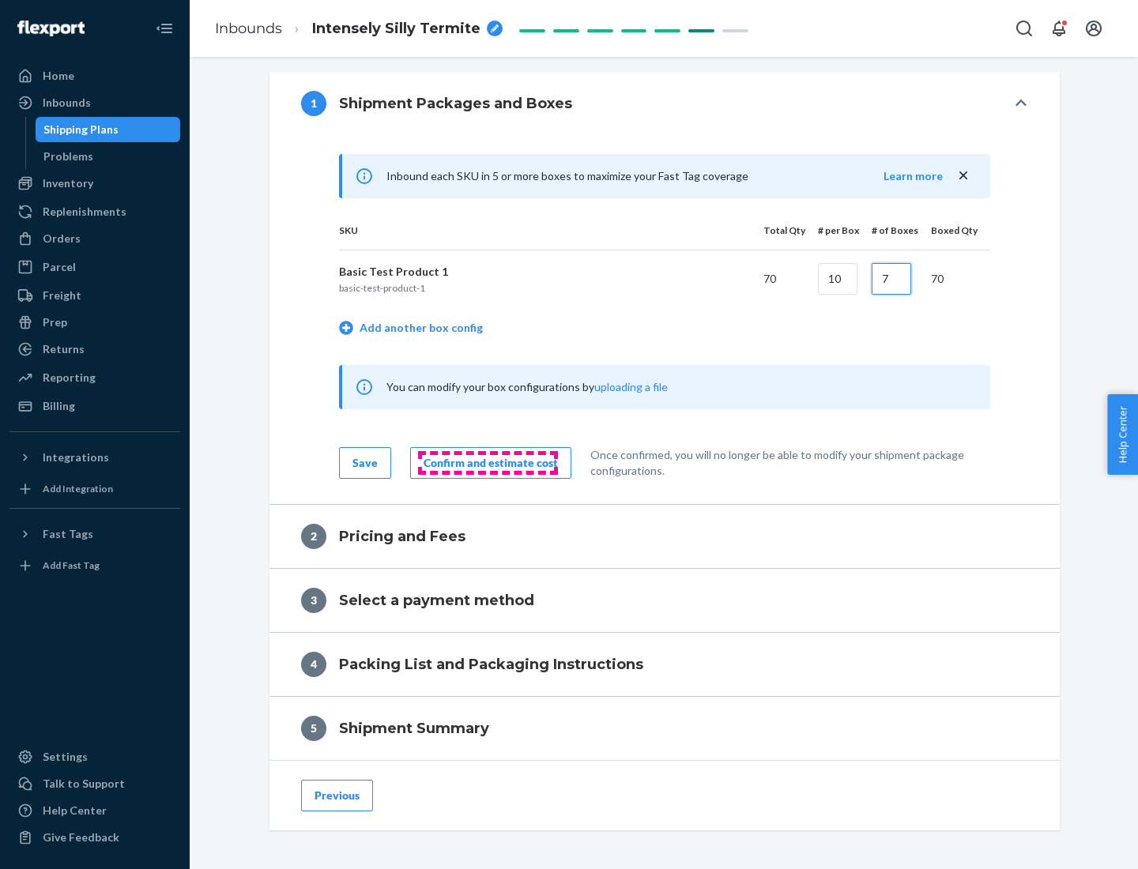
type input "7"
click at [488, 462] on div "Confirm and estimate cost" at bounding box center [491, 463] width 134 height 16
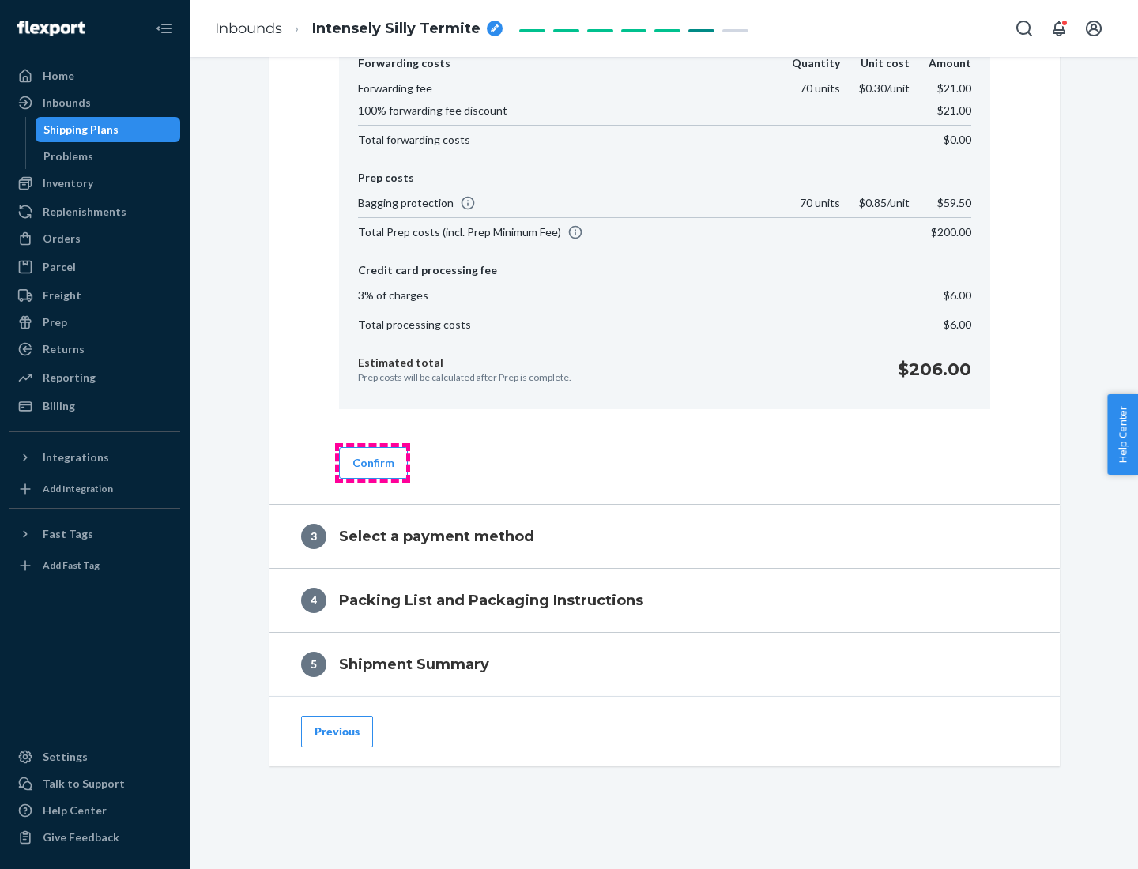
click at [372, 462] on button "Confirm" at bounding box center [373, 463] width 69 height 32
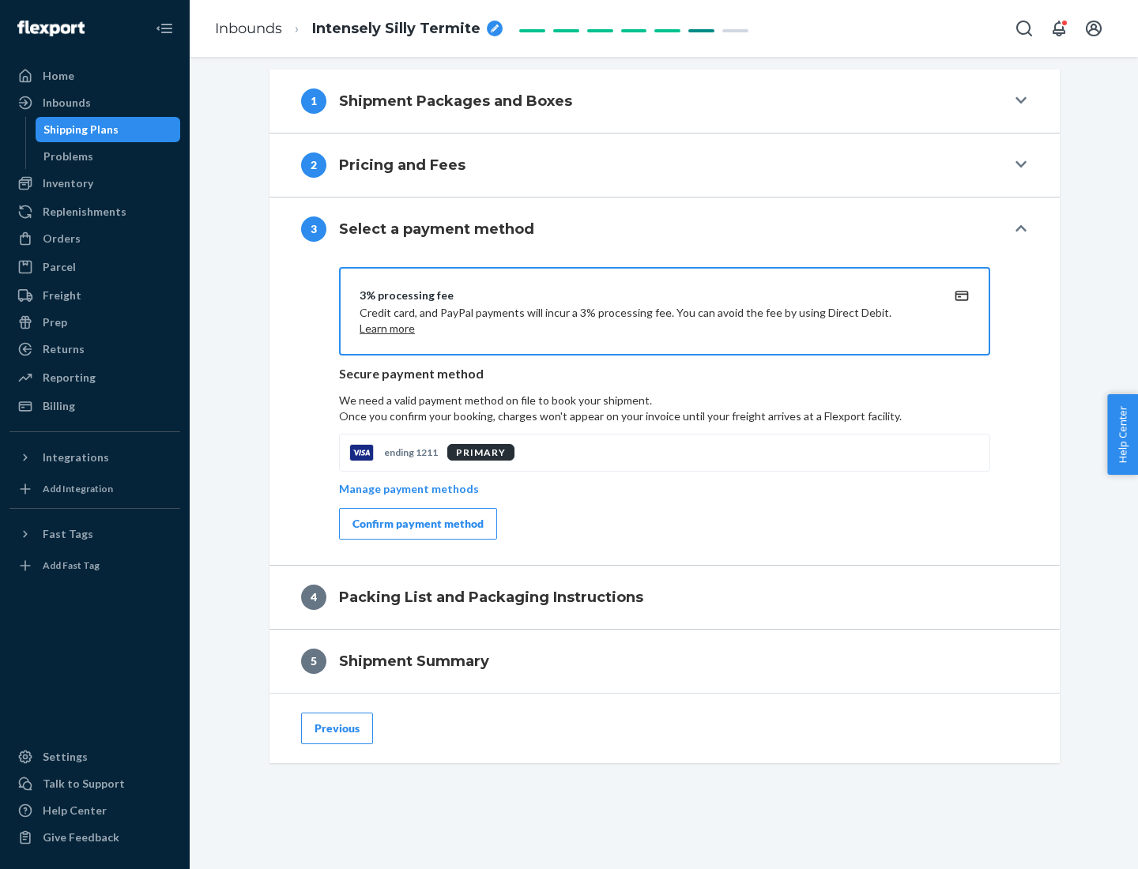
click at [417, 524] on div "Confirm payment method" at bounding box center [417, 524] width 131 height 16
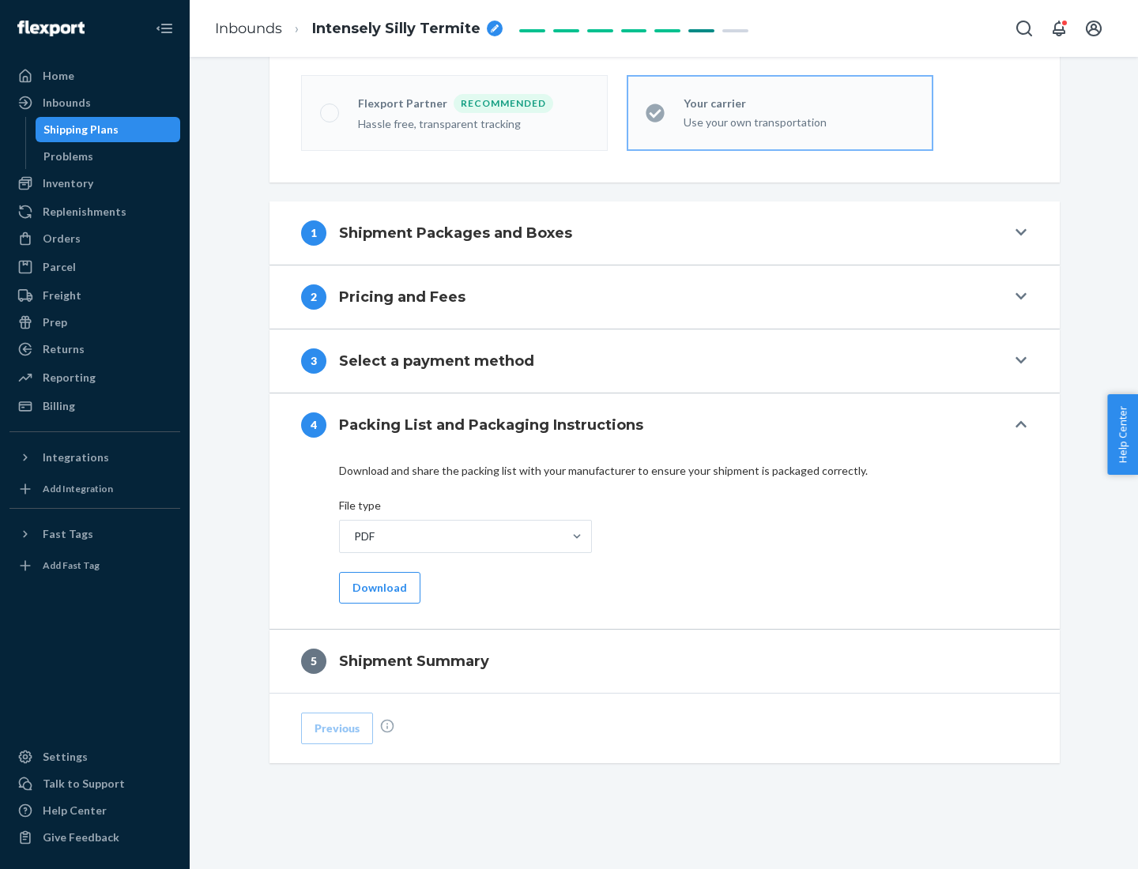
scroll to position [438, 0]
click at [378, 587] on button "Download" at bounding box center [379, 588] width 81 height 32
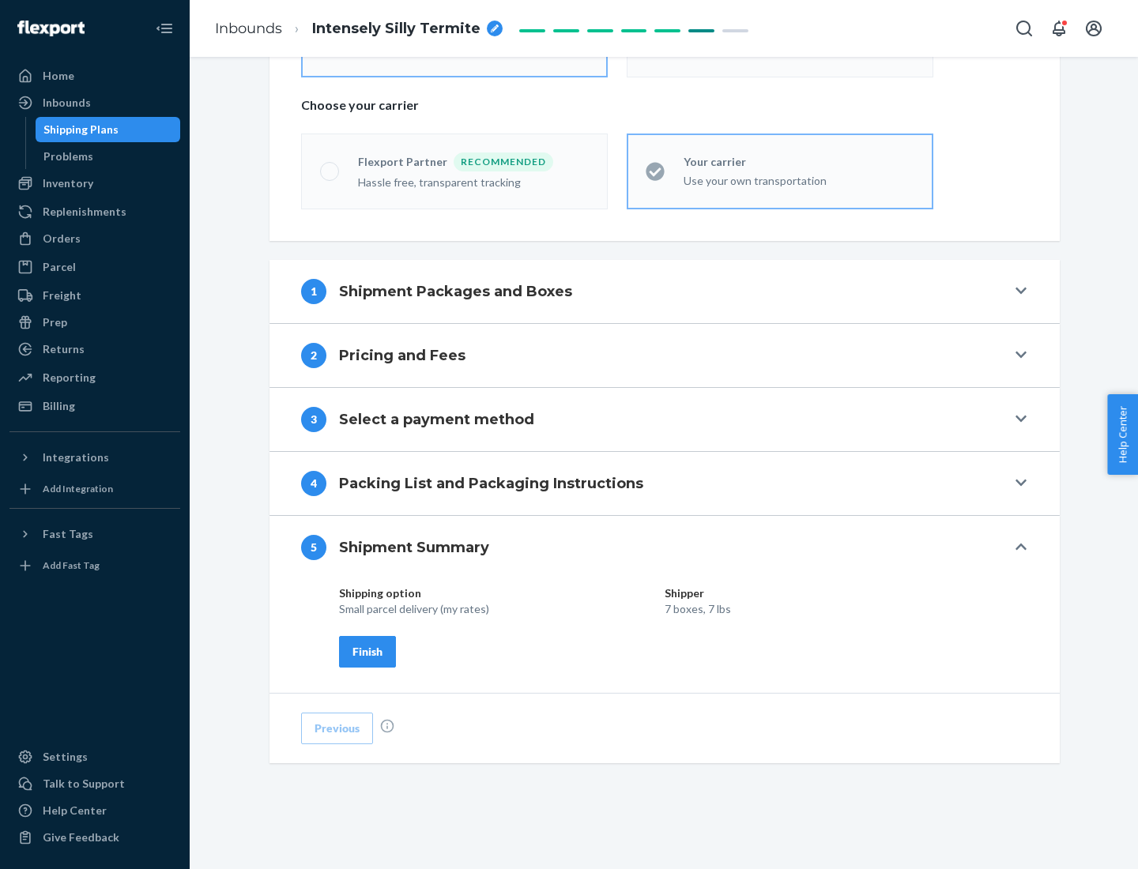
scroll to position [379, 0]
